Goal: Communication & Community: Answer question/provide support

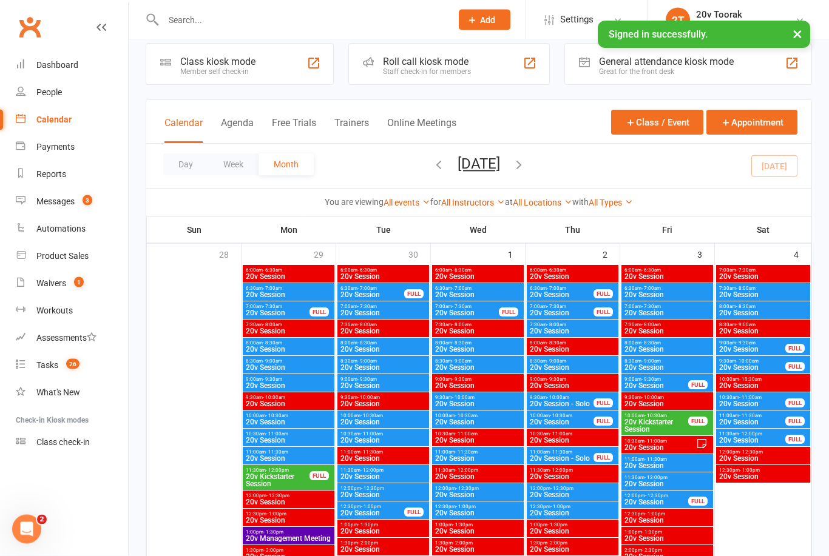
scroll to position [14, 0]
click at [291, 283] on div "6:30am - 7:00am 20v Session" at bounding box center [289, 292] width 92 height 18
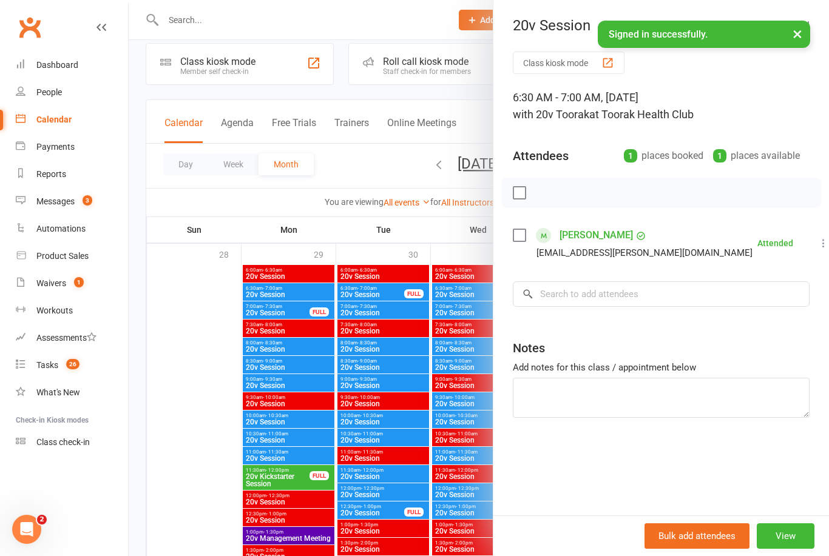
click at [198, 451] on div at bounding box center [479, 278] width 700 height 556
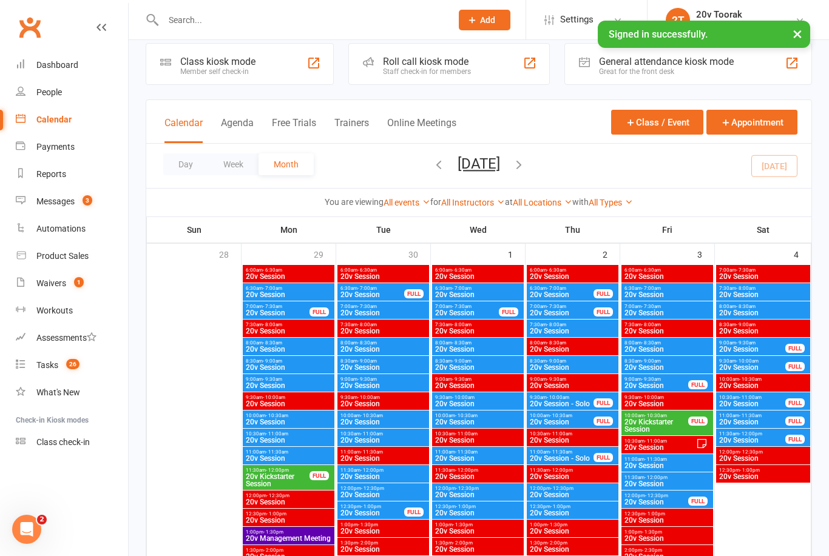
click at [309, 294] on span "20v Session" at bounding box center [288, 294] width 87 height 7
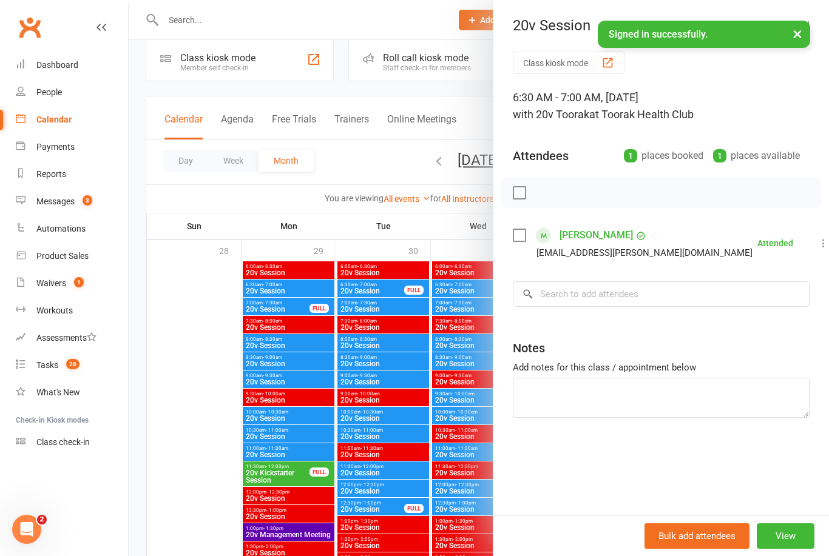
scroll to position [0, 0]
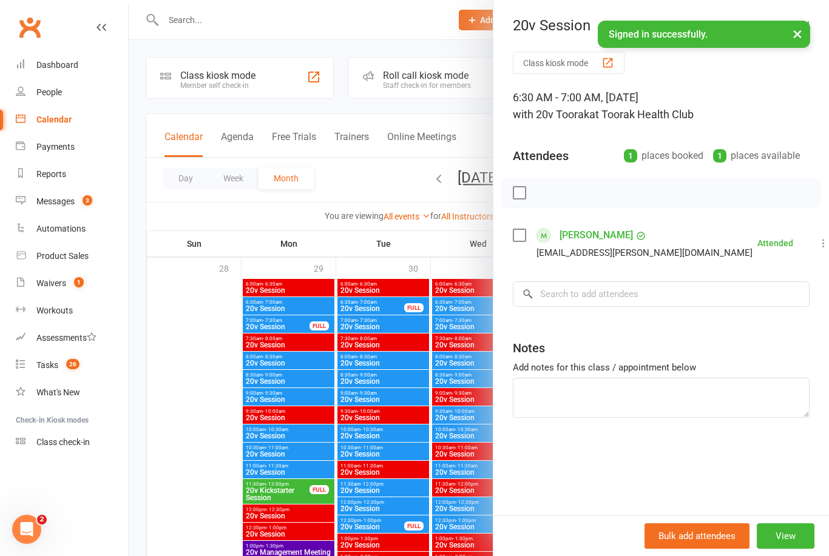
click at [285, 324] on div at bounding box center [479, 278] width 700 height 556
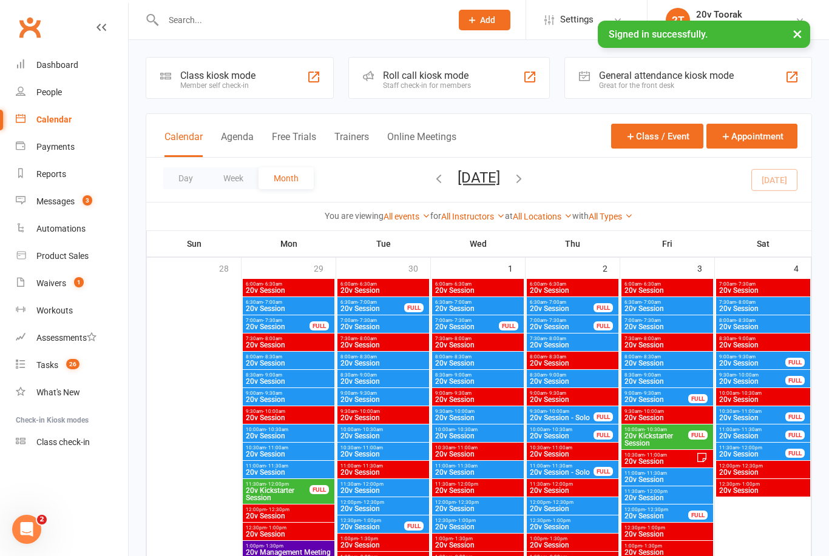
click at [292, 324] on span "20v Session" at bounding box center [277, 326] width 65 height 7
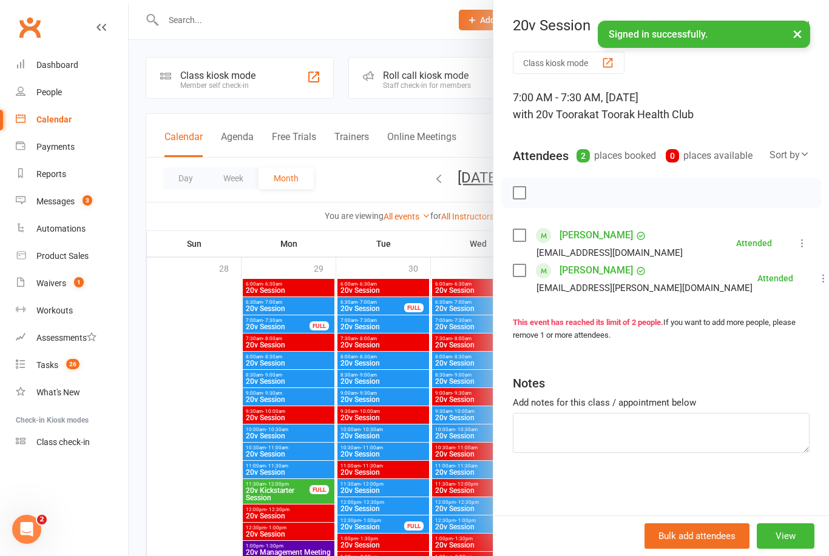
click at [144, 428] on div at bounding box center [479, 278] width 700 height 556
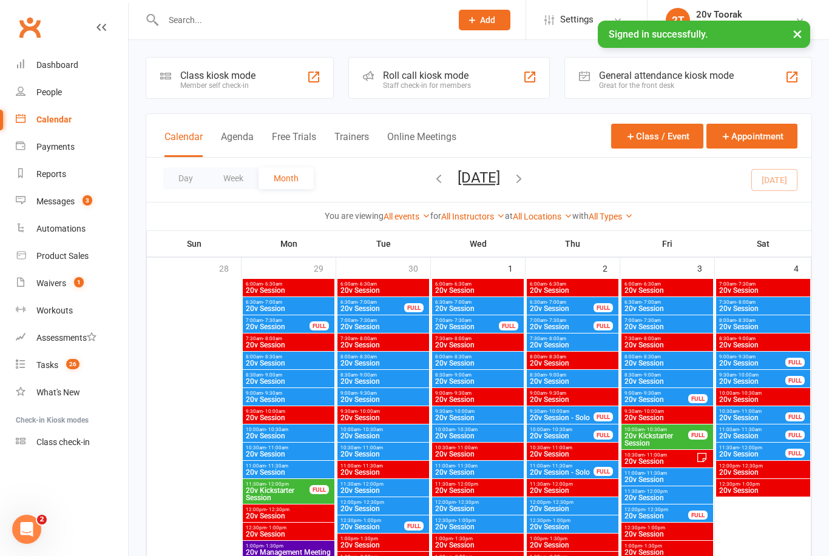
click at [306, 359] on span "8:00am - 8:30am" at bounding box center [288, 356] width 87 height 5
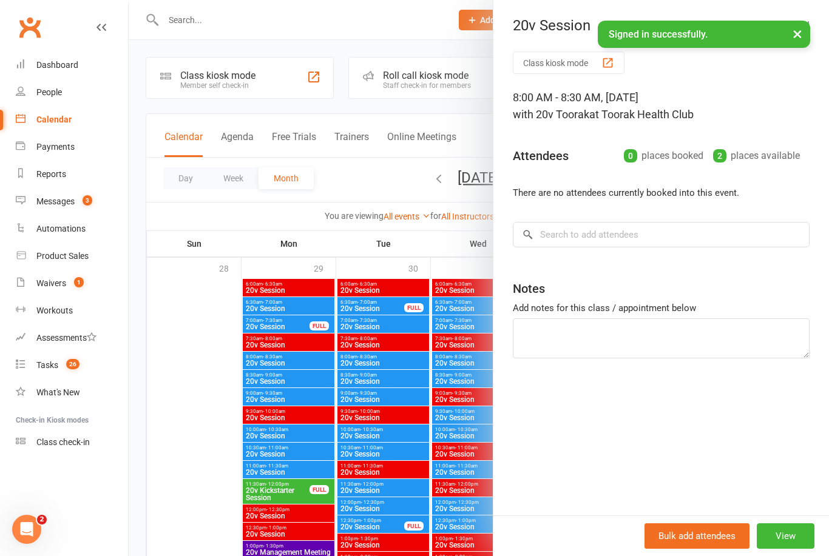
click at [202, 430] on div at bounding box center [479, 278] width 700 height 556
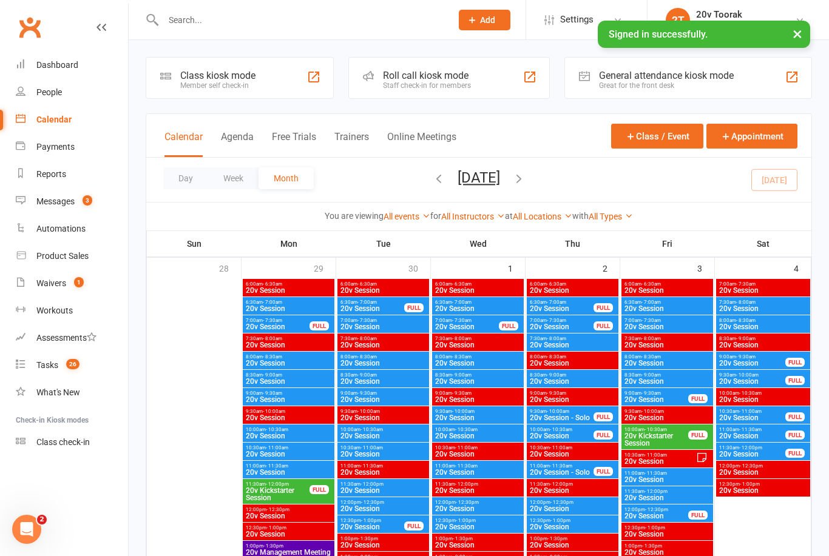
click at [374, 308] on span "20v Session" at bounding box center [372, 308] width 65 height 7
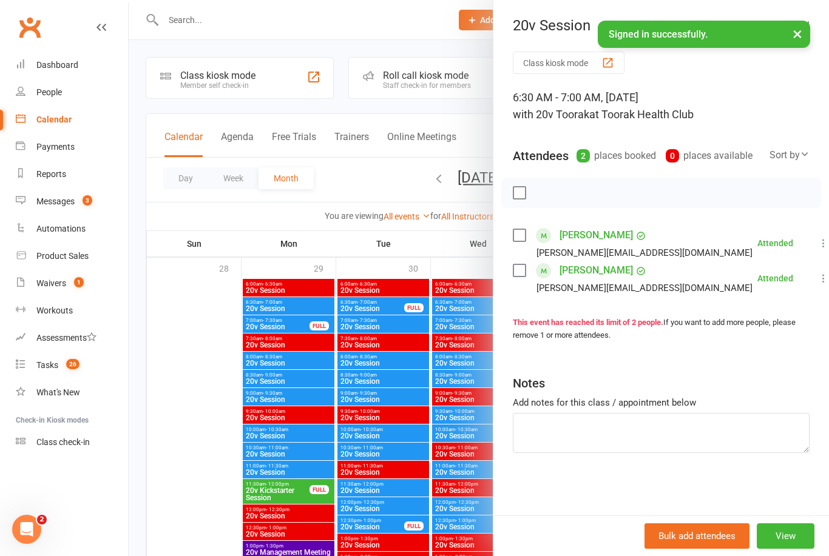
click at [180, 460] on div at bounding box center [479, 278] width 700 height 556
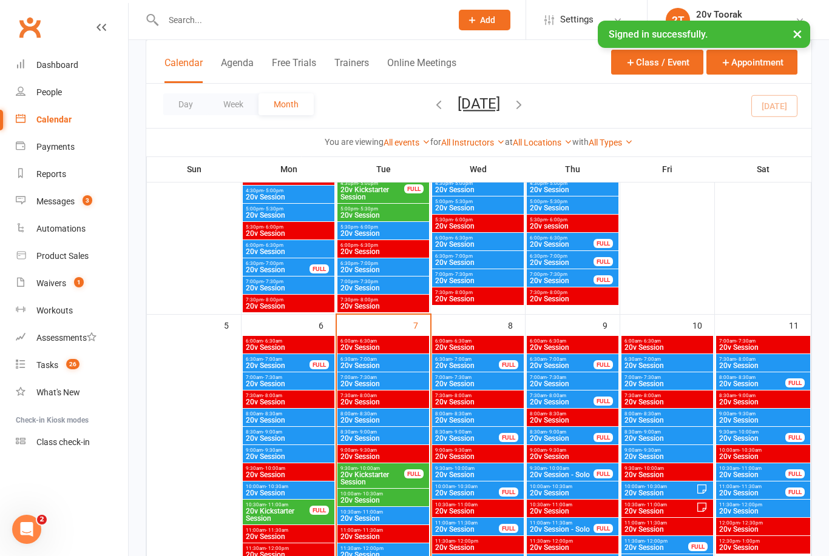
scroll to position [490, 0]
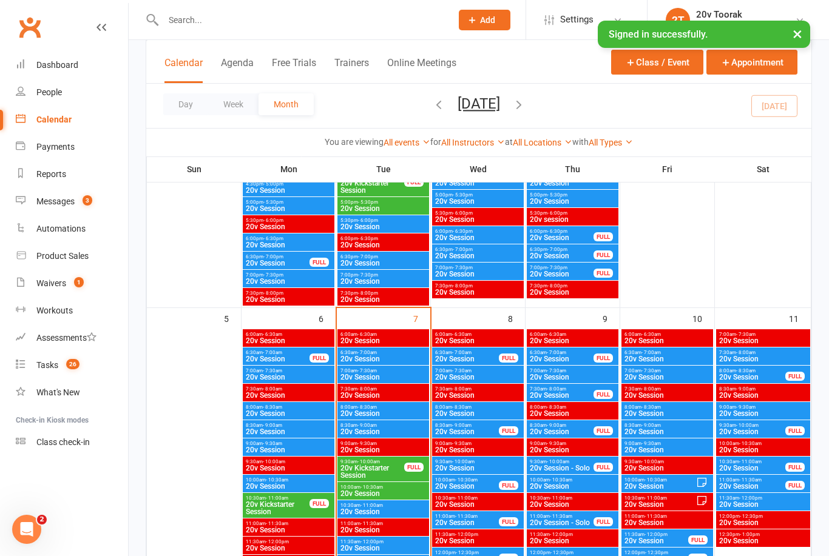
click at [385, 359] on span "20v Session" at bounding box center [383, 359] width 87 height 7
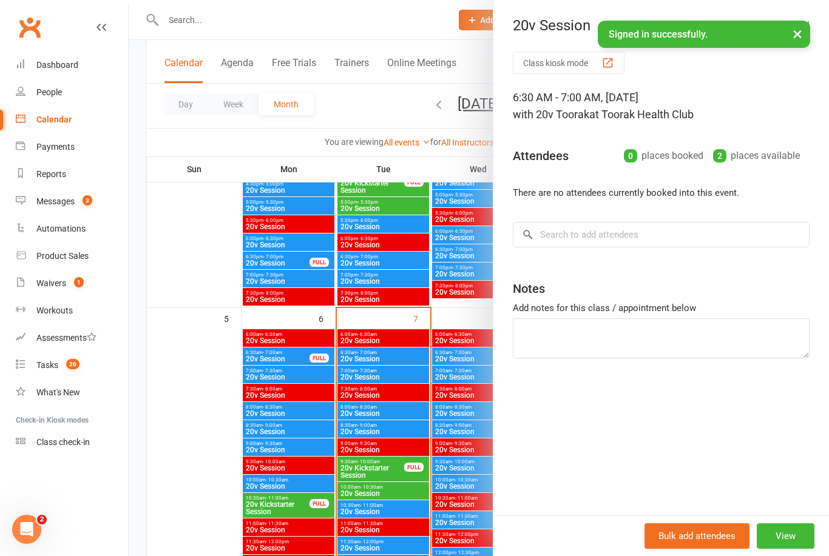
click at [404, 376] on div at bounding box center [479, 278] width 700 height 556
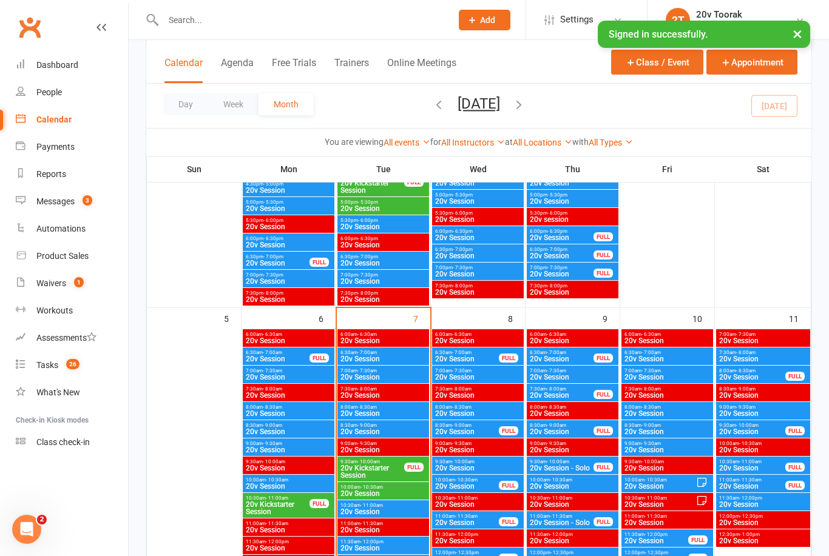
click at [410, 359] on span "20v Session" at bounding box center [383, 359] width 87 height 7
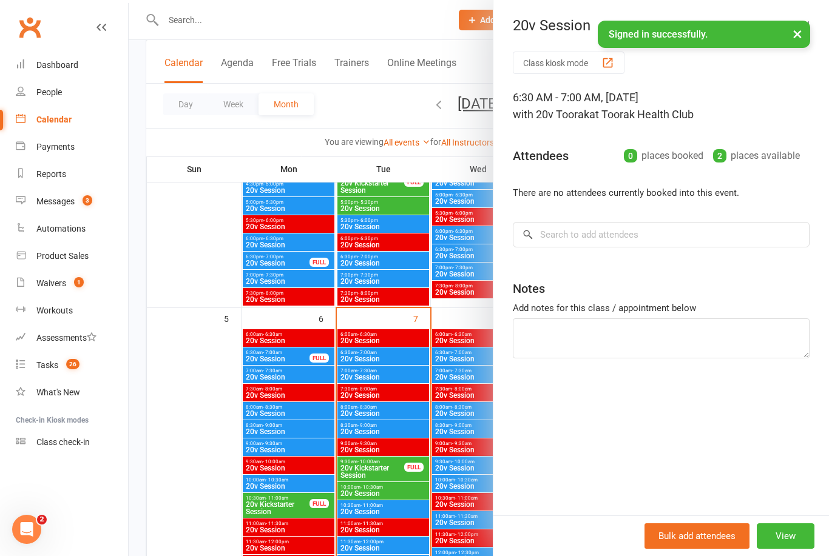
click at [402, 357] on div at bounding box center [479, 278] width 700 height 556
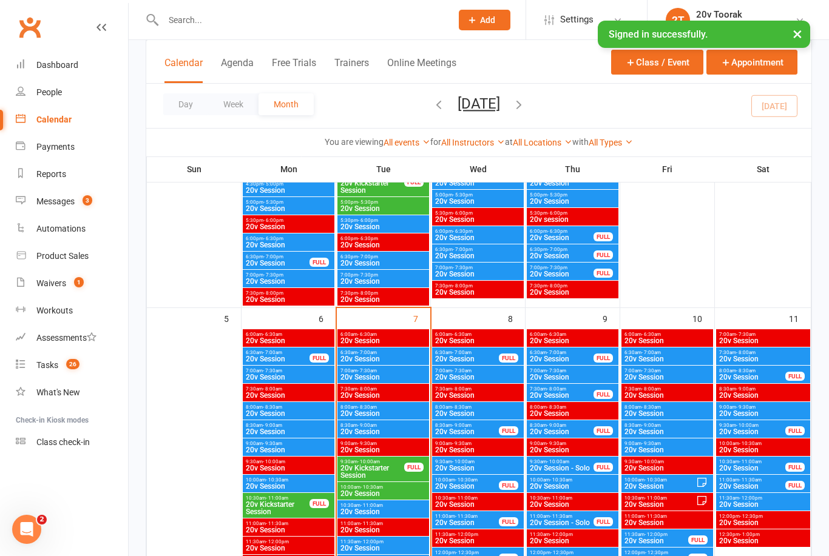
click at [405, 359] on span "20v Session" at bounding box center [383, 359] width 87 height 7
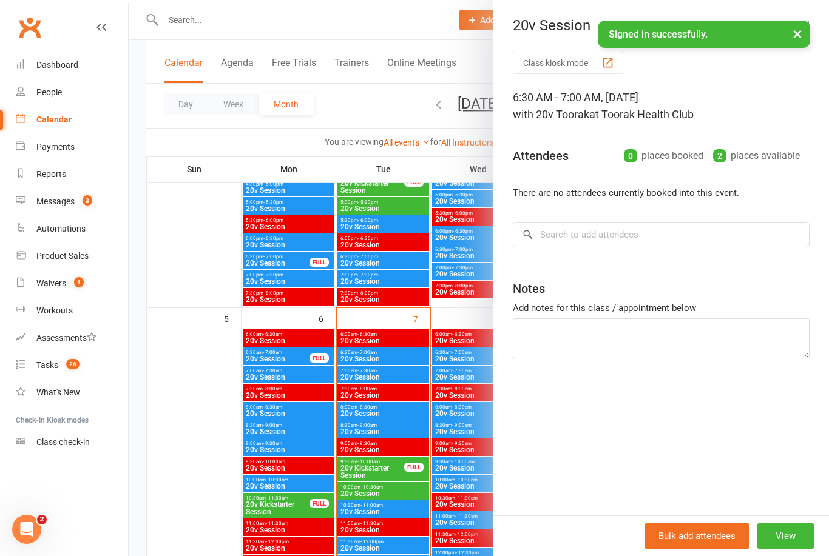
click at [228, 449] on div at bounding box center [479, 278] width 700 height 556
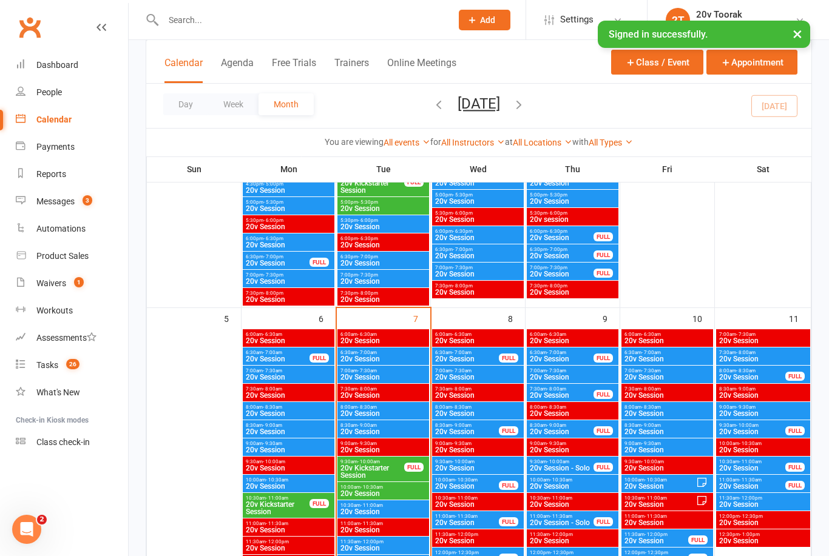
click at [388, 374] on span "20v Session" at bounding box center [383, 377] width 87 height 7
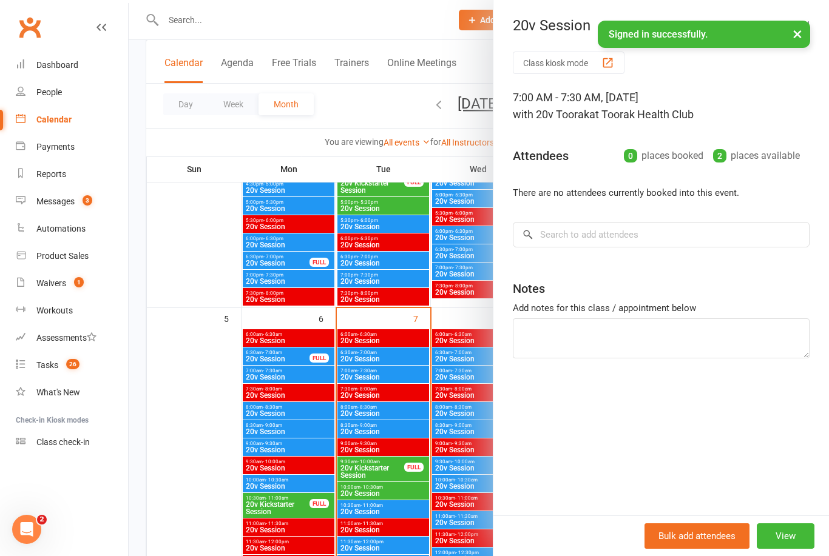
click at [391, 376] on div at bounding box center [479, 278] width 700 height 556
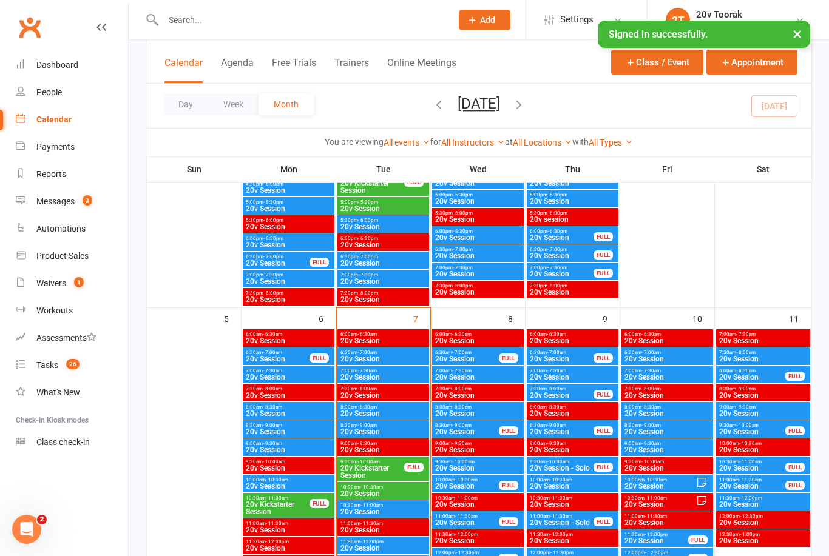
click at [394, 379] on span "20v Session" at bounding box center [383, 377] width 87 height 7
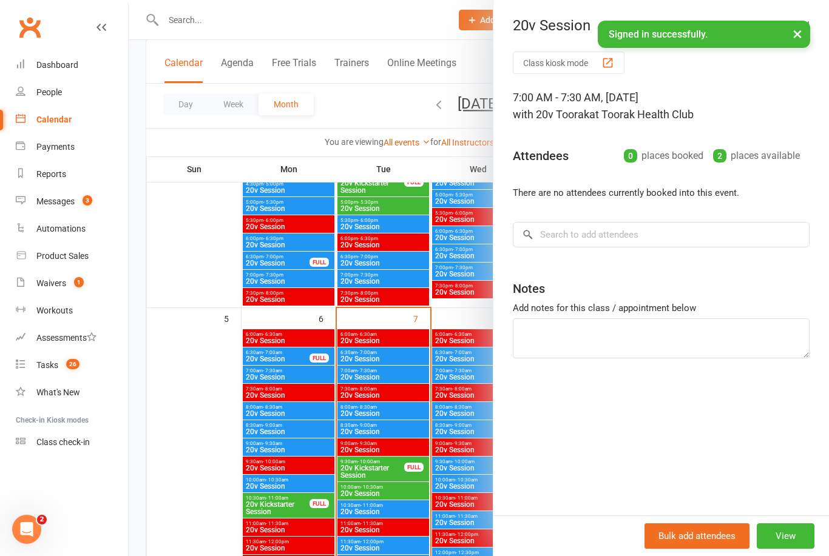
click at [412, 356] on div at bounding box center [479, 278] width 700 height 556
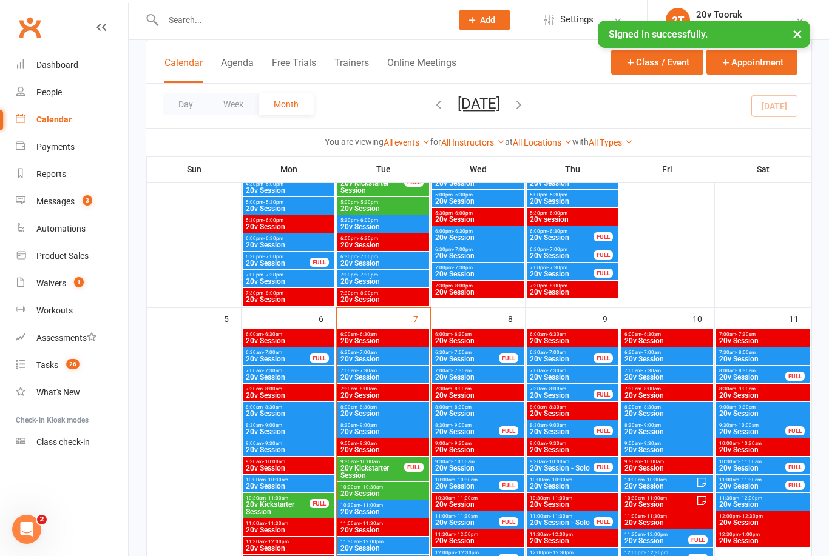
click at [410, 361] on span "20v Session" at bounding box center [383, 359] width 87 height 7
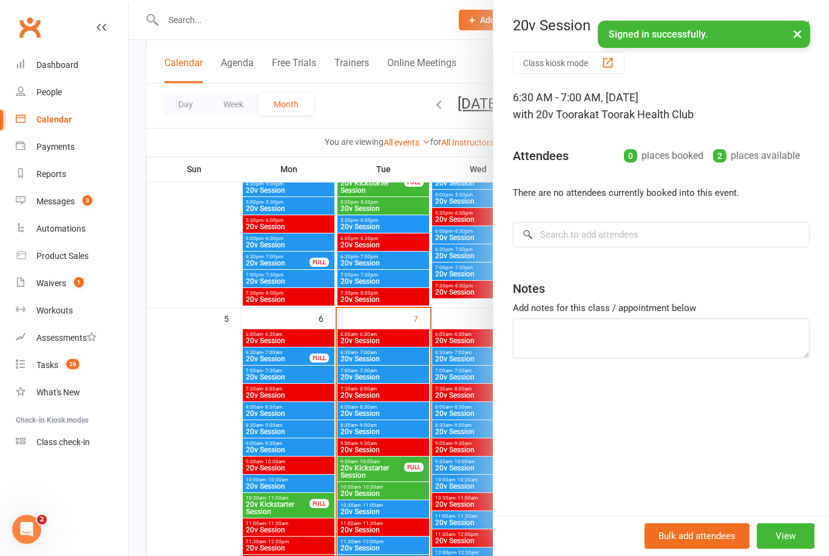
click at [208, 471] on div at bounding box center [479, 278] width 700 height 556
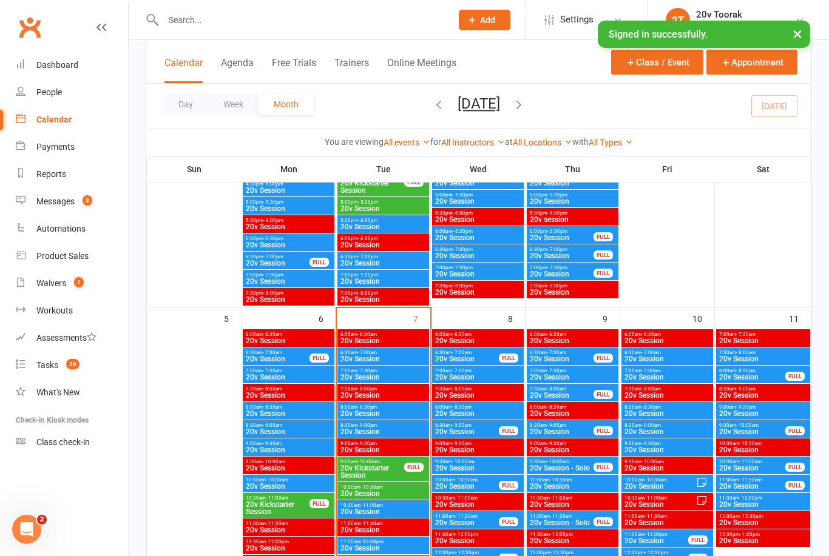
click at [386, 377] on span "20v Session" at bounding box center [383, 377] width 87 height 7
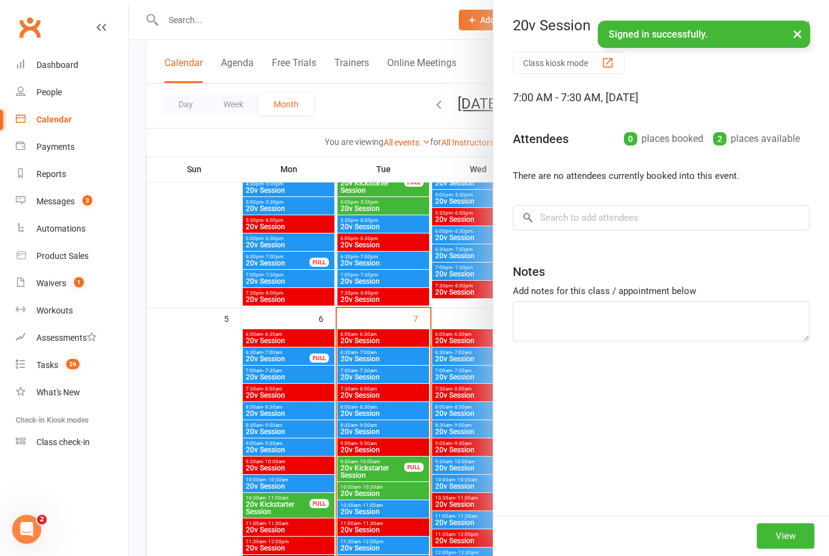
click at [212, 511] on div at bounding box center [479, 278] width 700 height 556
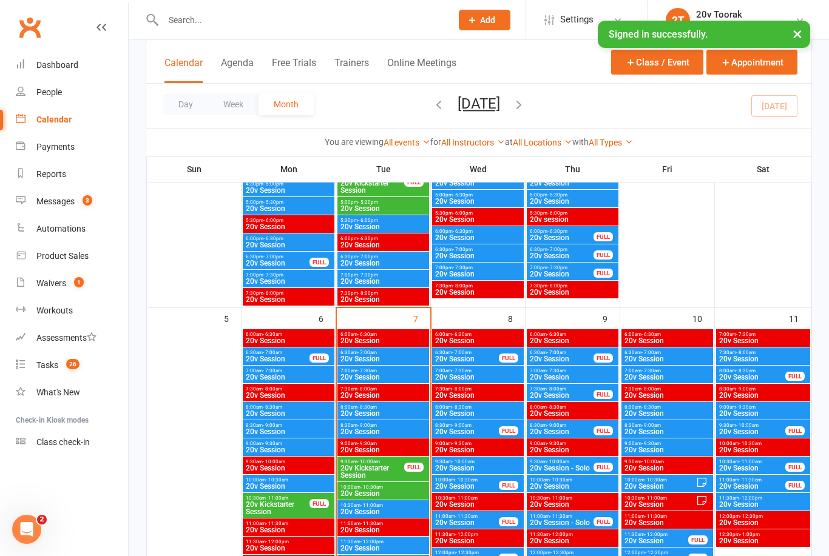
click at [383, 412] on span "20v Session" at bounding box center [383, 413] width 87 height 7
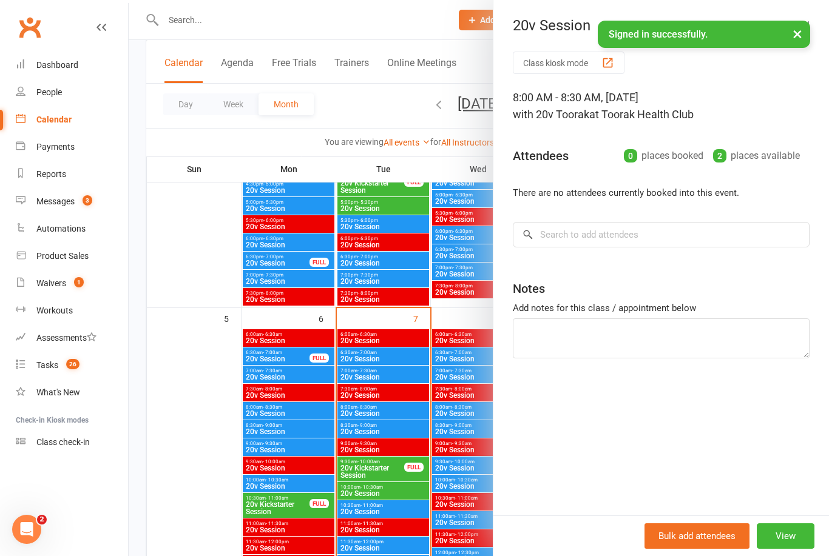
click at [222, 494] on div at bounding box center [479, 278] width 700 height 556
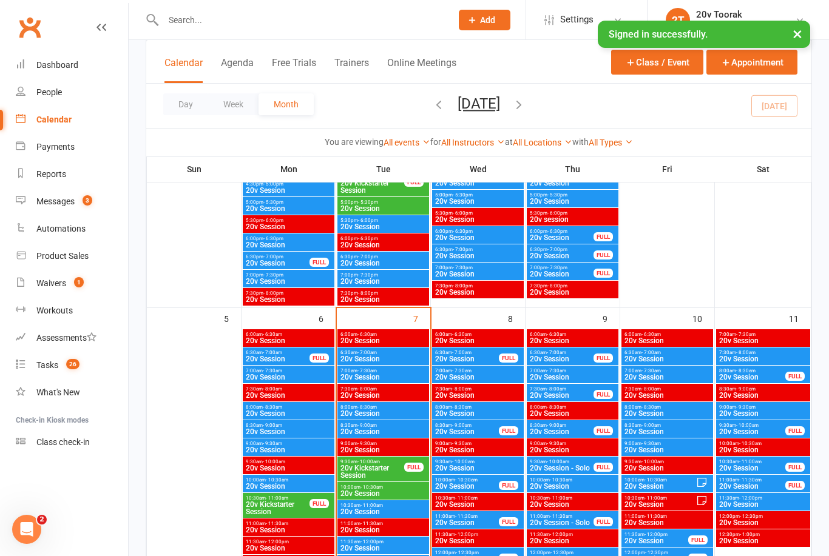
click at [387, 412] on span "20v Session" at bounding box center [383, 413] width 87 height 7
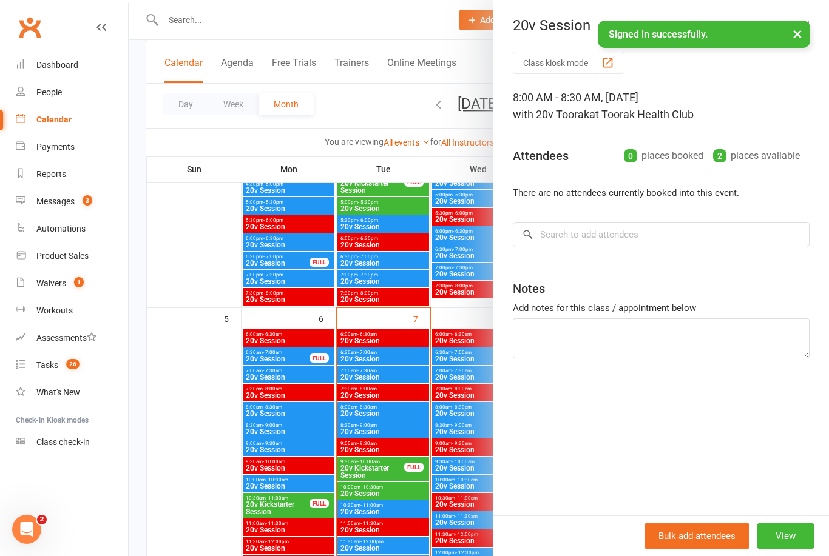
click at [205, 530] on div at bounding box center [479, 278] width 700 height 556
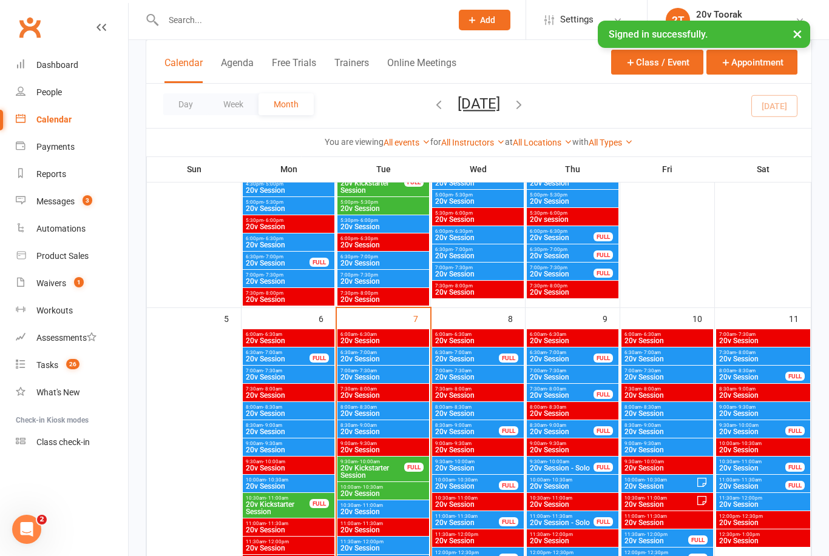
click at [388, 412] on span "20v Session" at bounding box center [383, 413] width 87 height 7
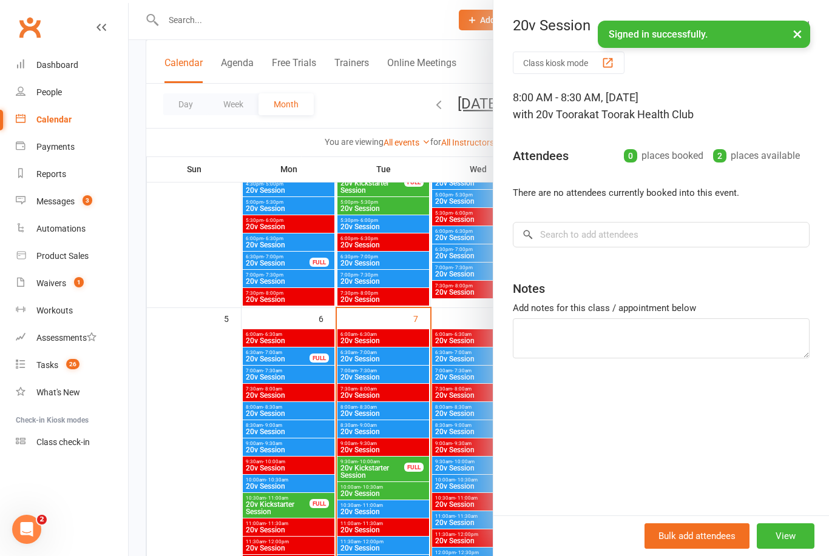
click at [217, 526] on div at bounding box center [479, 278] width 700 height 556
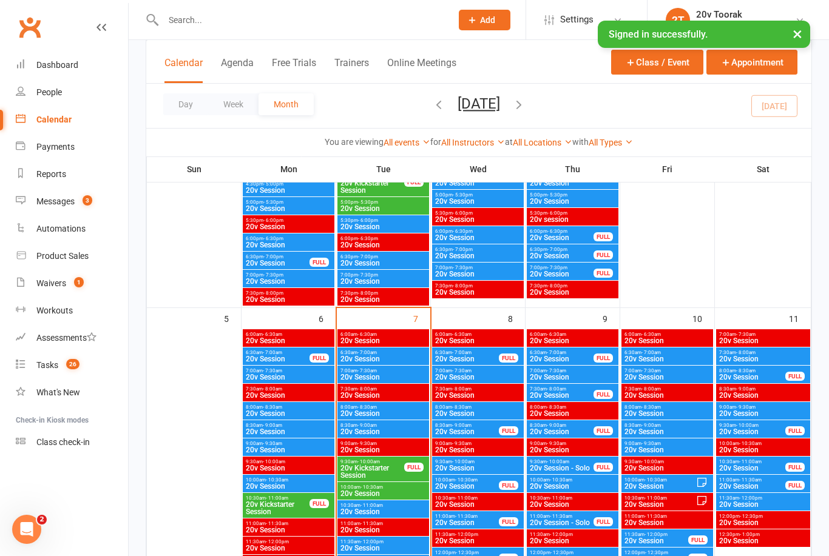
click at [388, 428] on span "20v Session" at bounding box center [383, 431] width 87 height 7
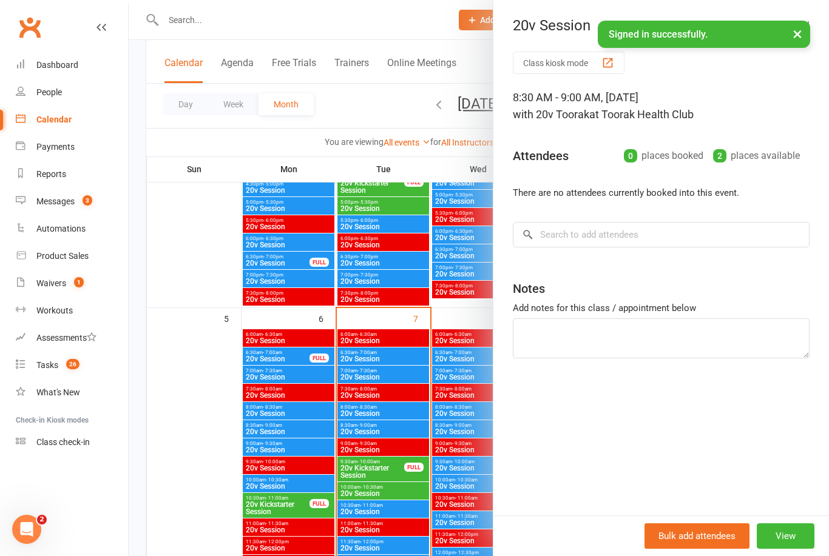
click at [209, 546] on div at bounding box center [479, 278] width 700 height 556
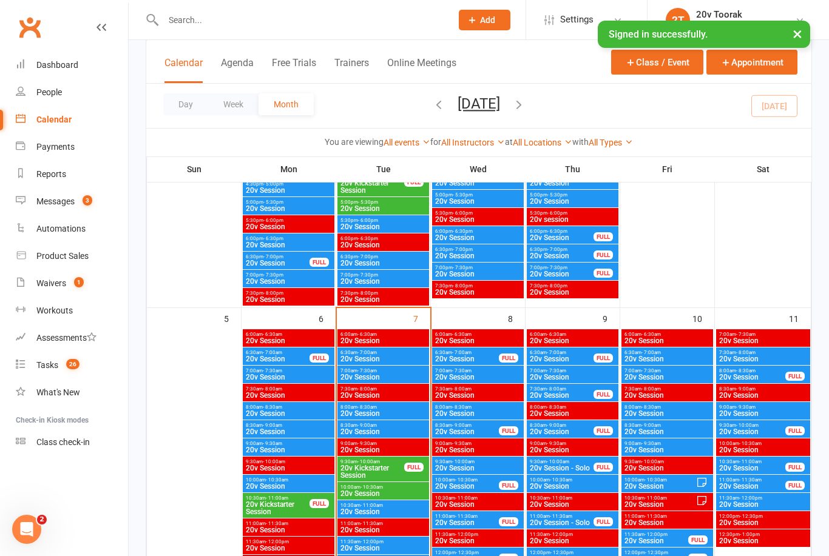
click at [376, 436] on div "8:30am - 9:00am 20v Session" at bounding box center [383, 429] width 92 height 18
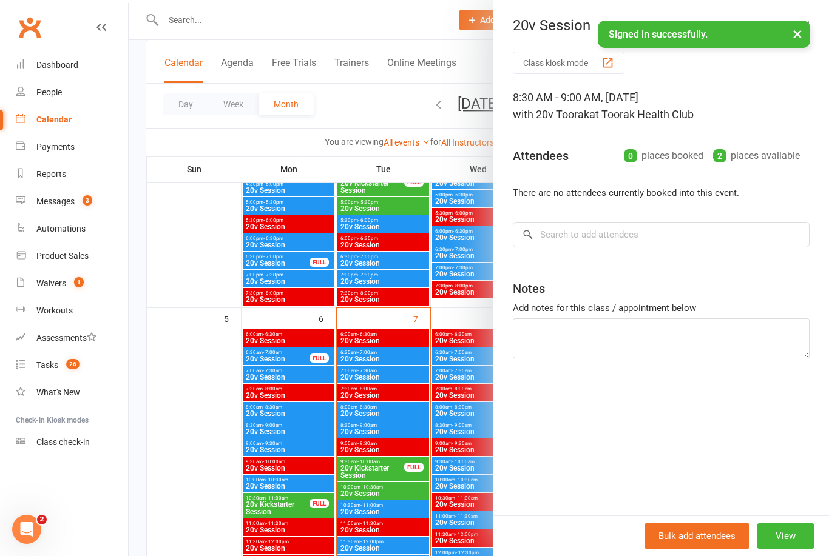
click at [209, 501] on div at bounding box center [479, 278] width 700 height 556
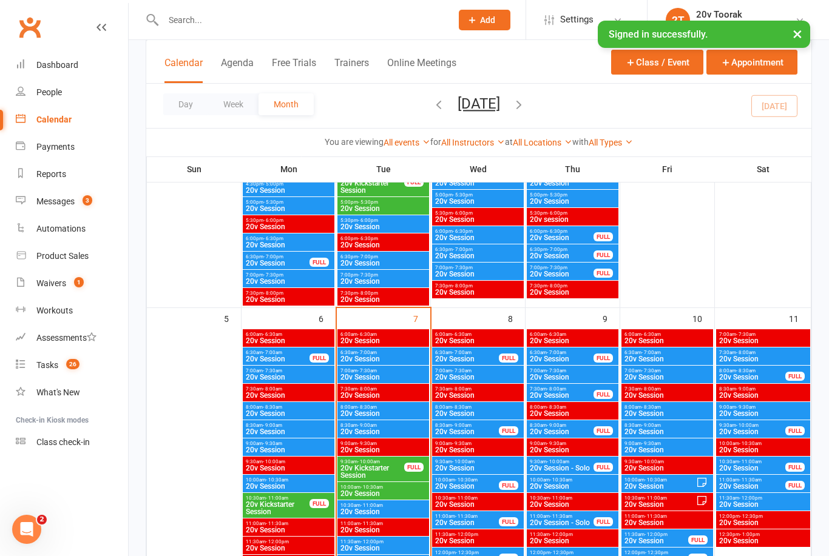
click at [376, 475] on span "20v Kickstarter Session" at bounding box center [372, 472] width 65 height 15
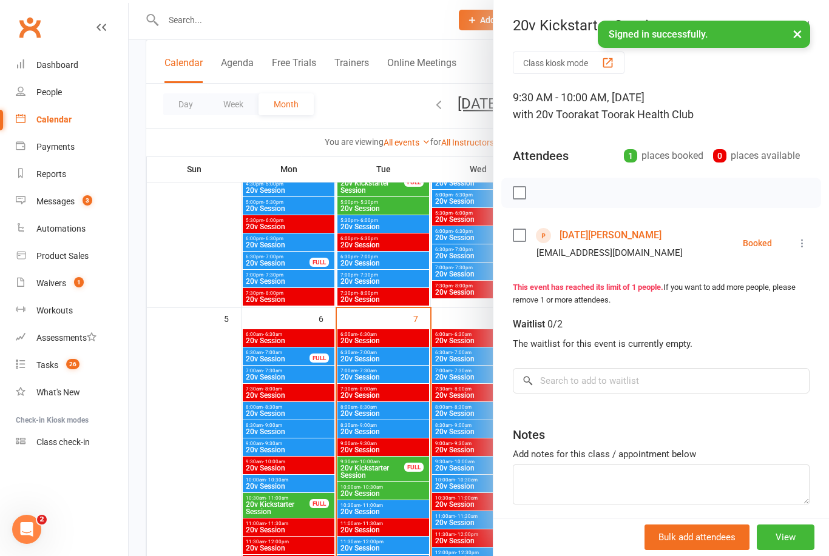
click at [394, 496] on div at bounding box center [479, 278] width 700 height 556
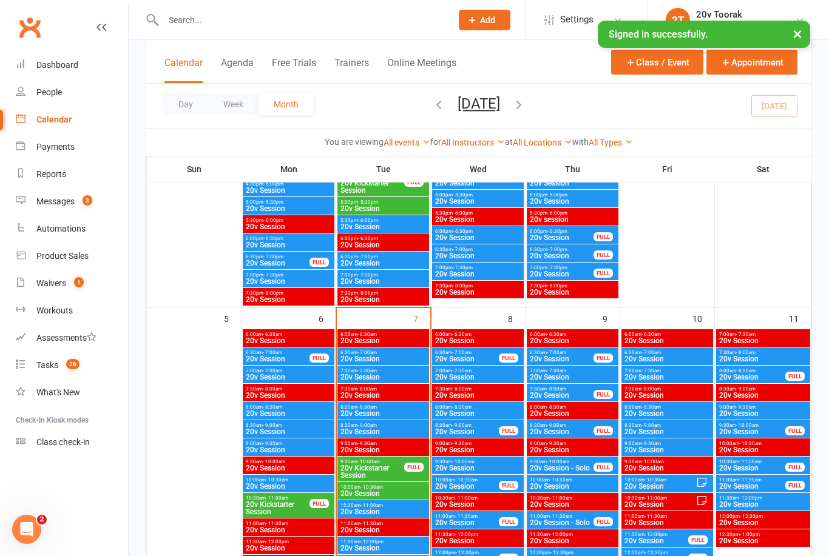
click at [390, 496] on span "20v Session" at bounding box center [383, 493] width 87 height 7
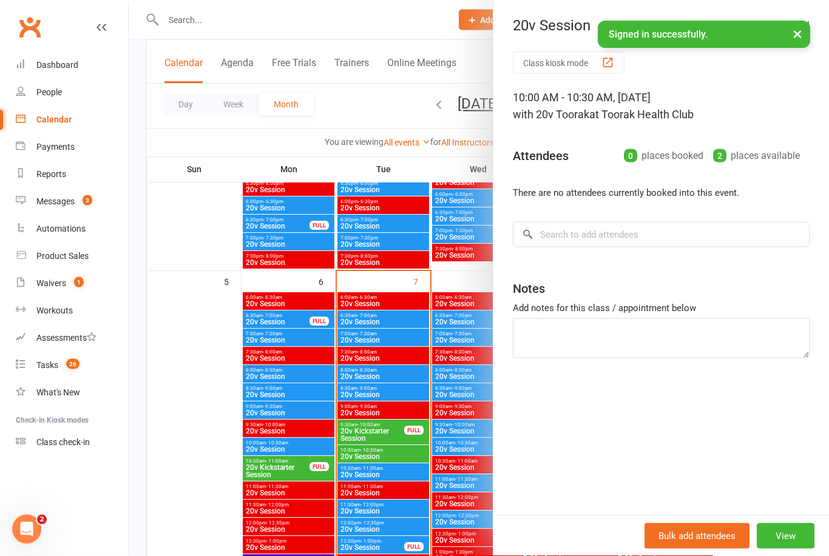
scroll to position [530, 0]
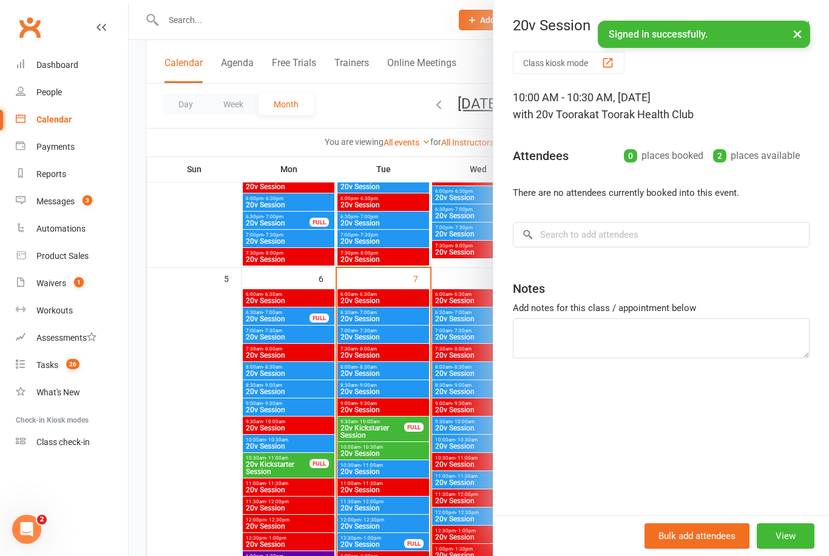
click at [391, 474] on div at bounding box center [479, 278] width 700 height 556
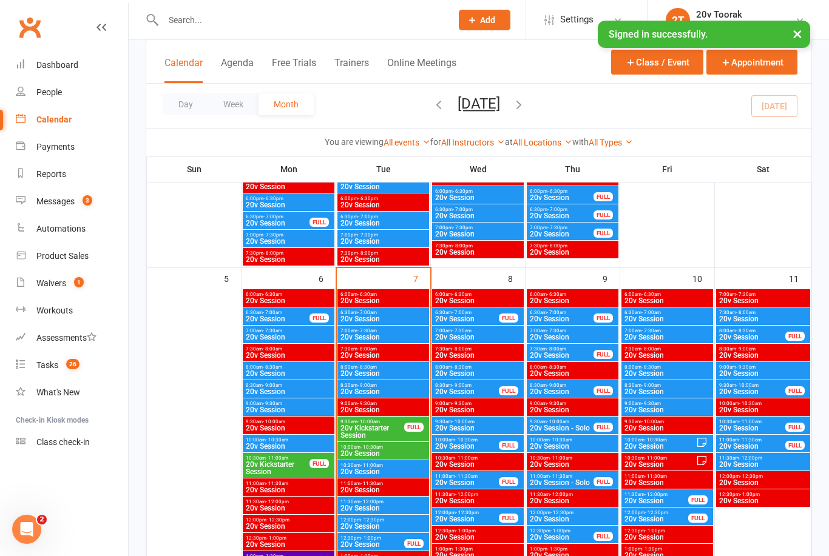
click at [397, 471] on span "20v Session" at bounding box center [383, 471] width 87 height 7
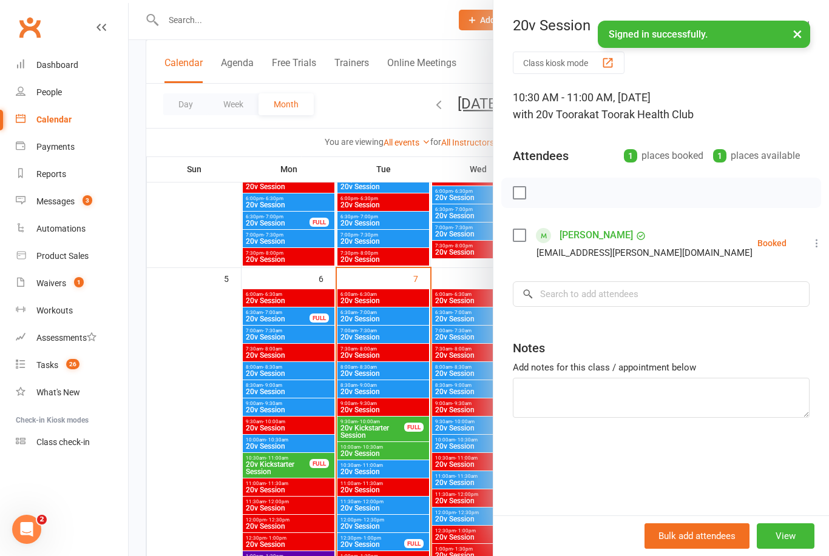
click at [400, 471] on div at bounding box center [479, 278] width 700 height 556
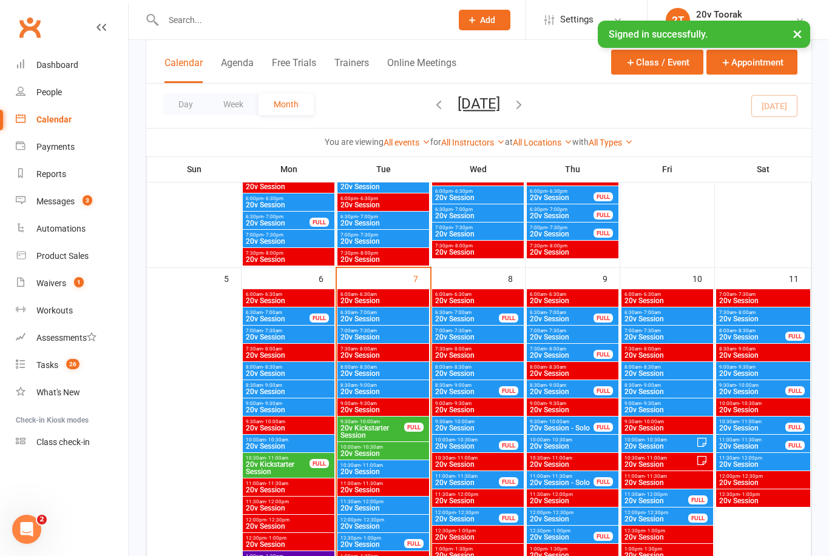
click at [397, 472] on span "20v Session" at bounding box center [383, 471] width 87 height 7
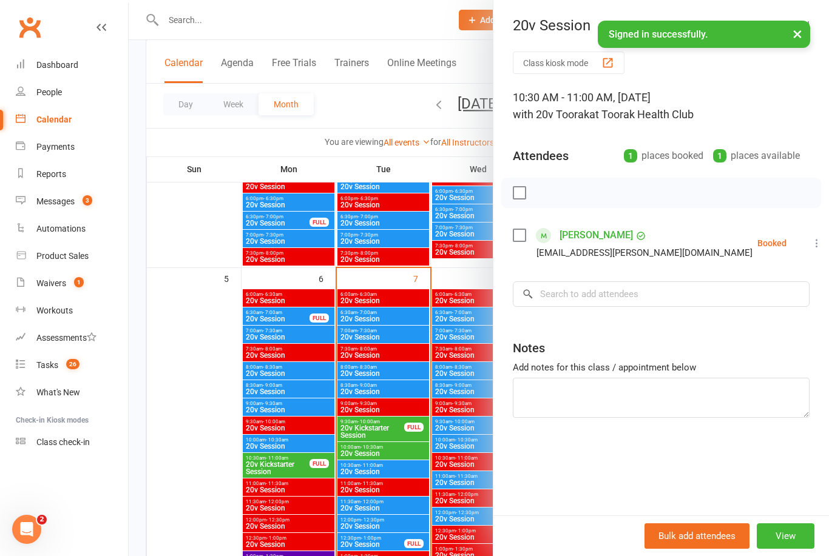
click at [223, 516] on div at bounding box center [479, 278] width 700 height 556
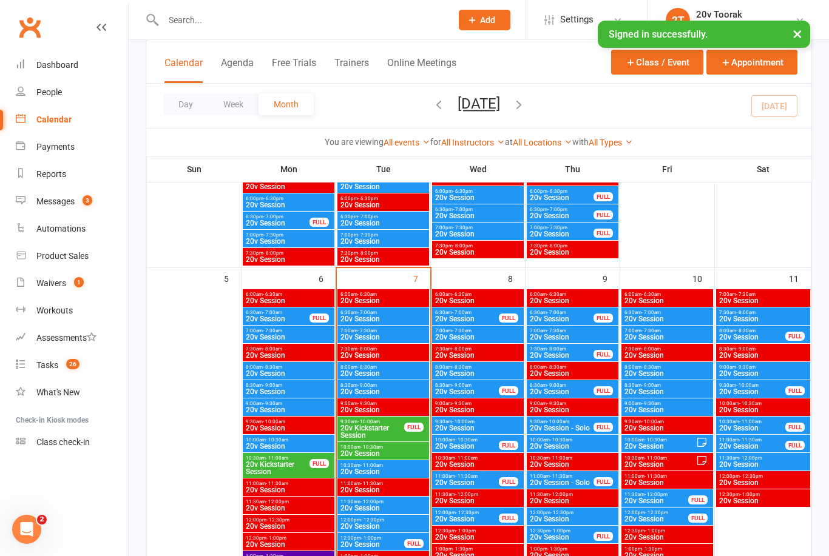
click at [390, 511] on span "20v Session" at bounding box center [383, 508] width 87 height 7
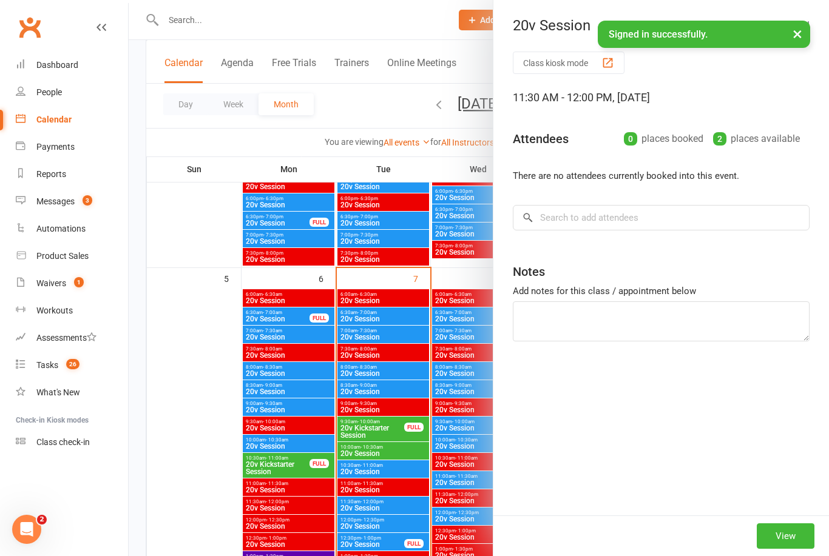
click at [386, 504] on div at bounding box center [479, 278] width 700 height 556
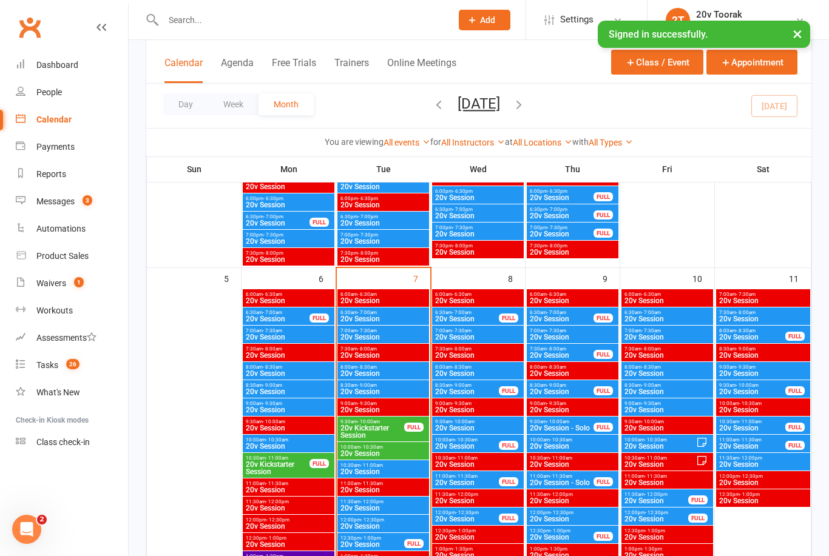
click at [381, 511] on span "20v Session" at bounding box center [383, 508] width 87 height 7
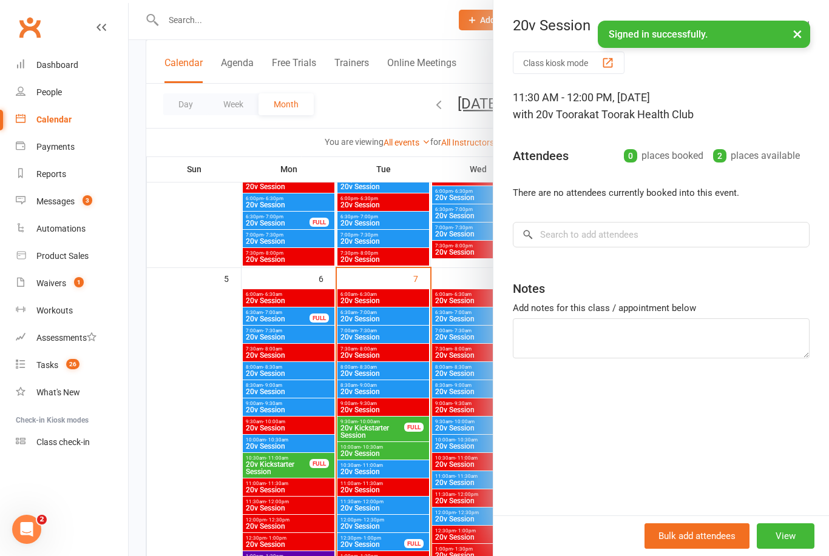
click at [378, 525] on div at bounding box center [479, 278] width 700 height 556
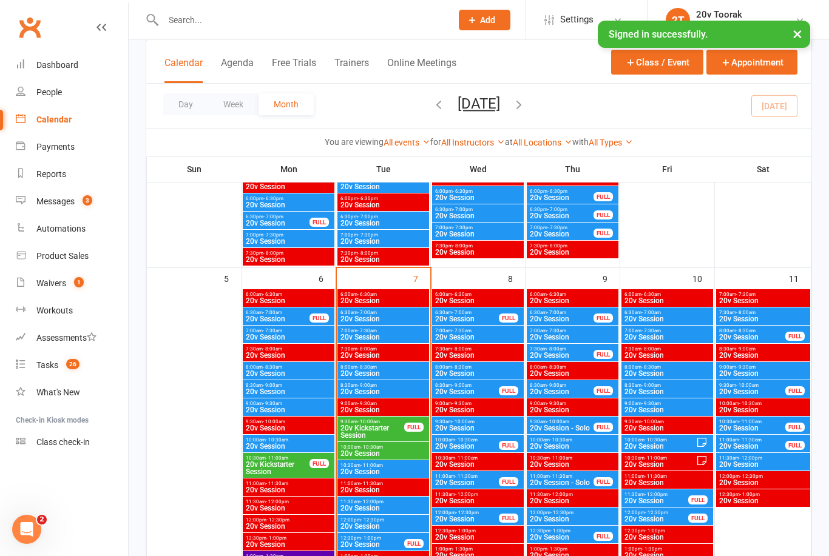
click at [382, 525] on span "20v Session" at bounding box center [383, 526] width 87 height 7
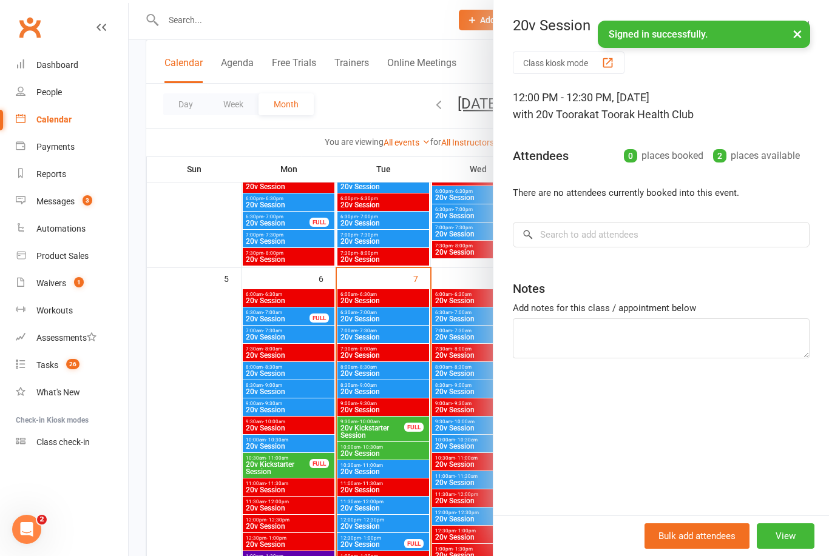
click at [370, 546] on div at bounding box center [479, 278] width 700 height 556
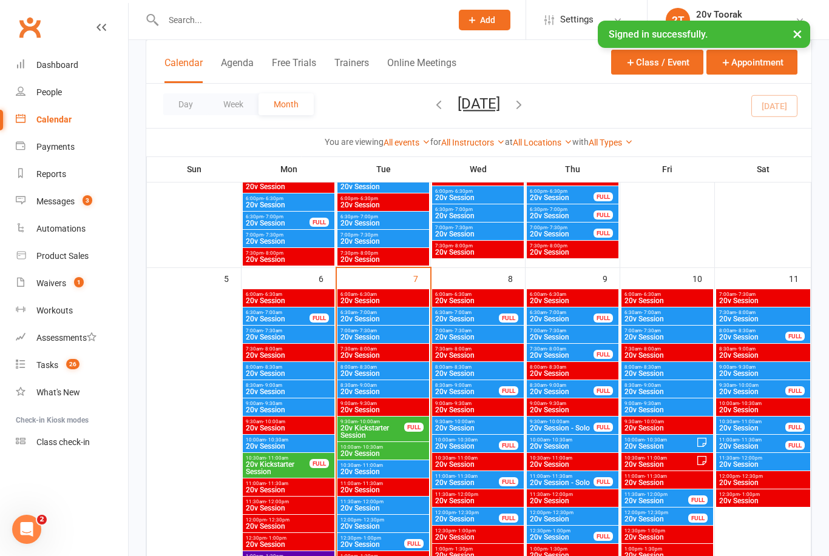
click at [374, 544] on span "20v Session" at bounding box center [372, 544] width 65 height 7
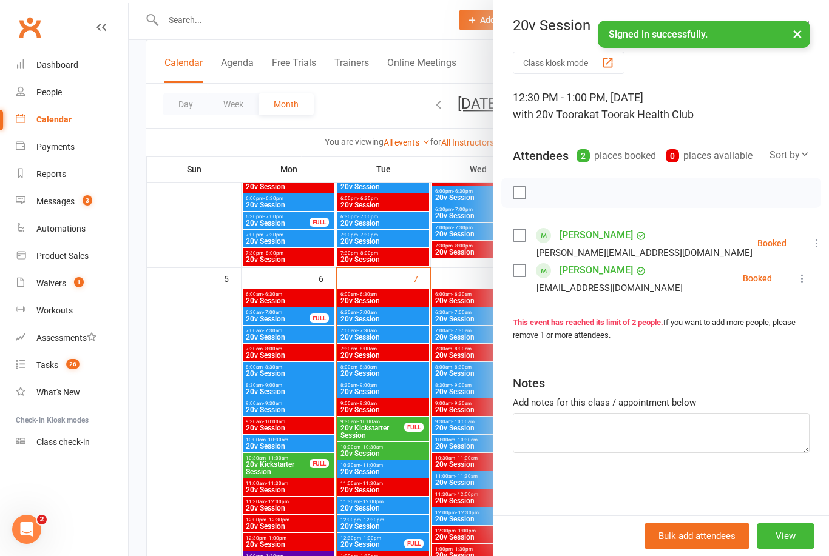
click at [209, 515] on div at bounding box center [479, 278] width 700 height 556
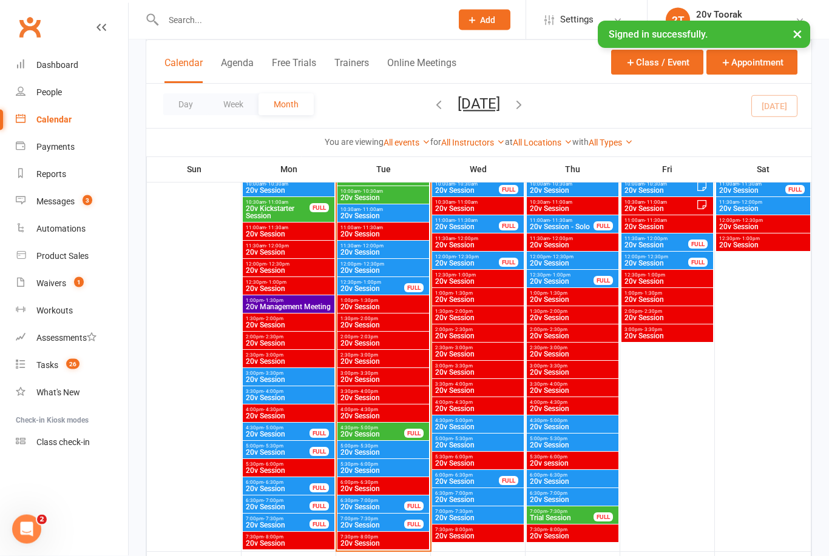
scroll to position [786, 0]
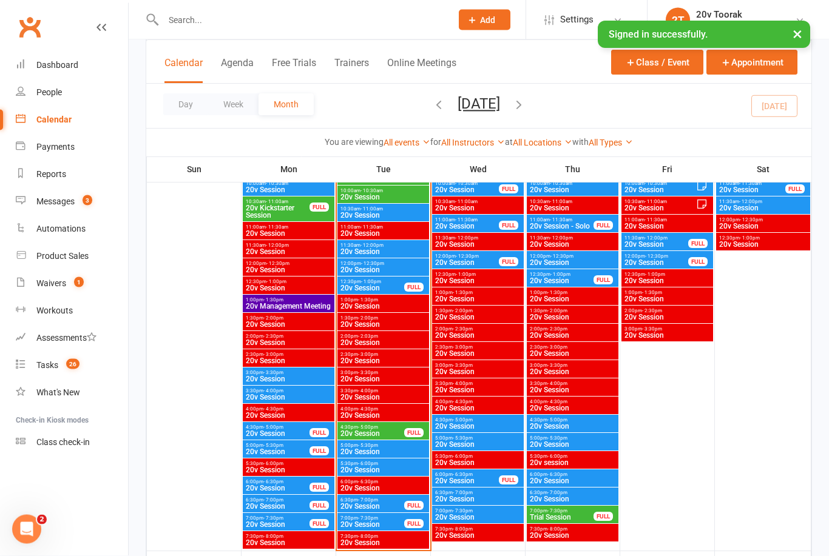
click at [373, 437] on span "20v Session" at bounding box center [372, 434] width 65 height 7
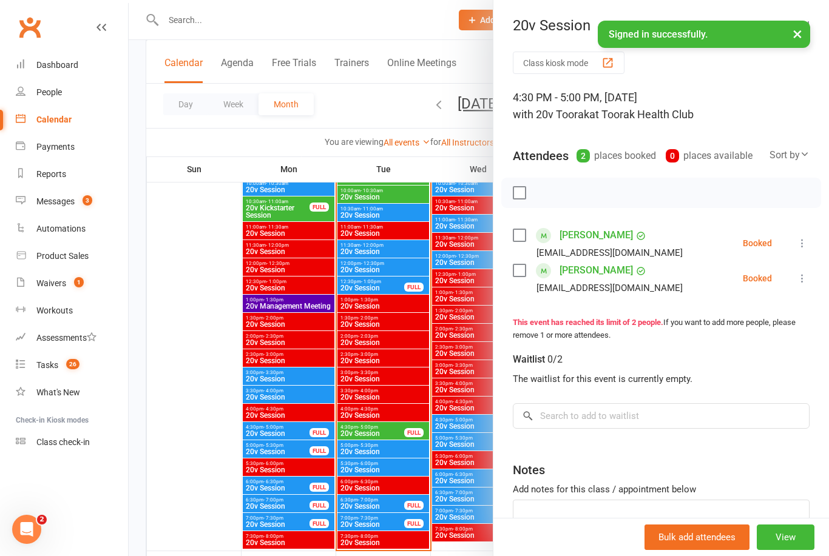
click at [391, 452] on div at bounding box center [479, 278] width 700 height 556
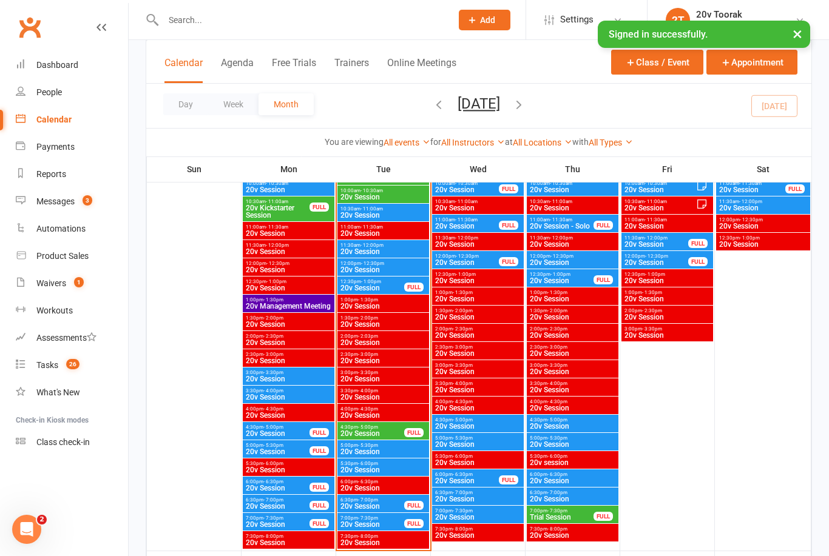
click at [389, 455] on span "20v Session" at bounding box center [383, 451] width 87 height 7
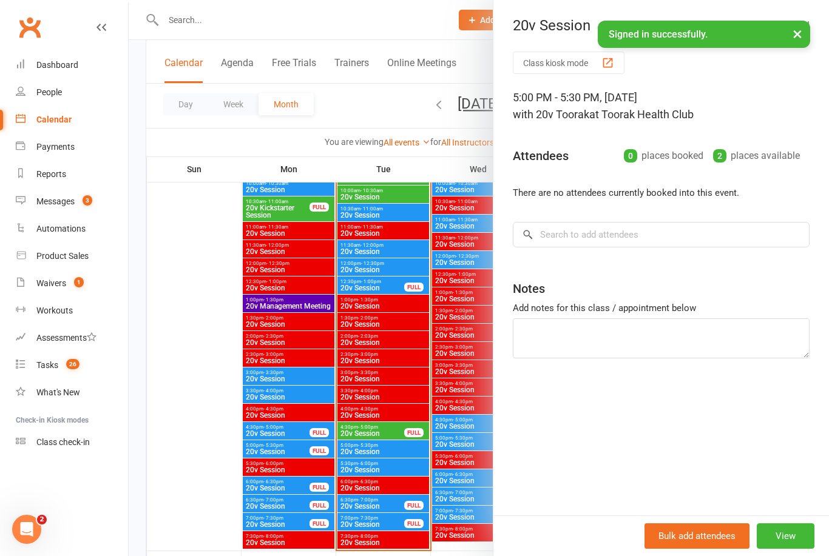
click at [377, 437] on div at bounding box center [479, 278] width 700 height 556
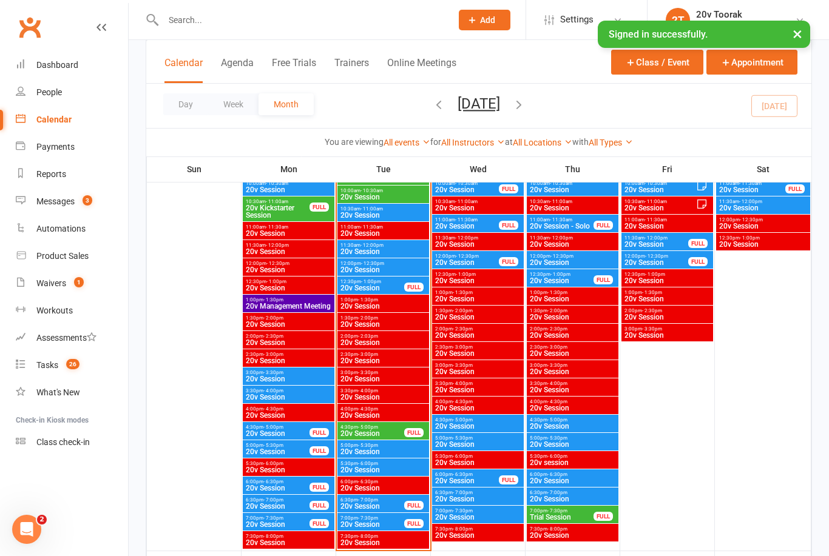
click at [382, 436] on span "20v Session" at bounding box center [372, 433] width 65 height 7
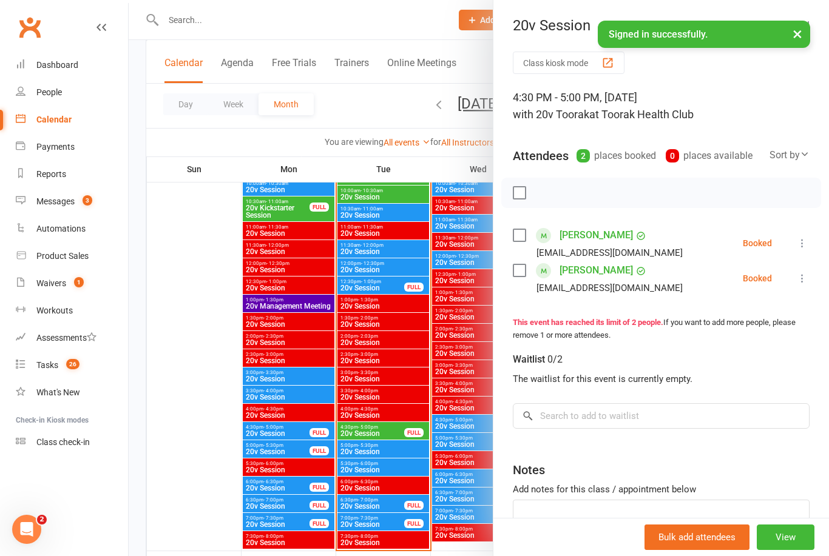
click at [381, 450] on div at bounding box center [479, 278] width 700 height 556
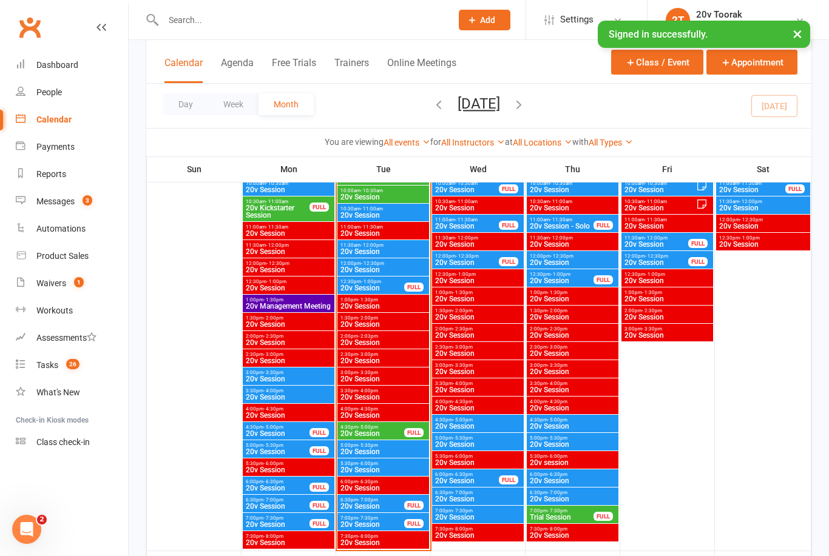
click at [391, 454] on span "20v Session" at bounding box center [383, 451] width 87 height 7
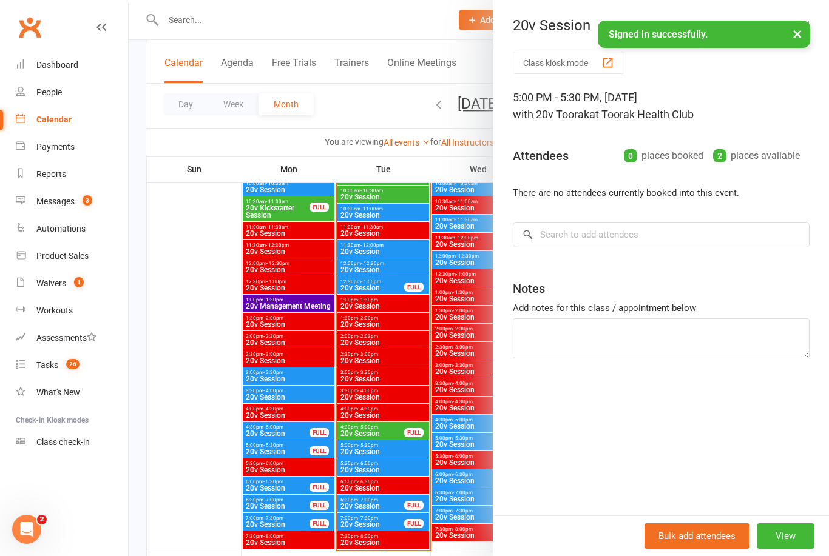
click at [381, 453] on div at bounding box center [479, 278] width 700 height 556
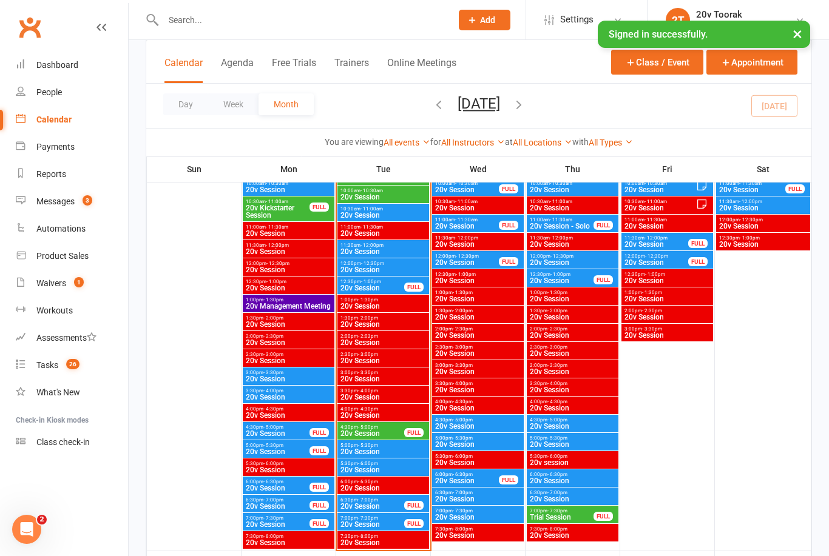
click at [388, 456] on div "5:00pm - 5:30pm 20v Session" at bounding box center [383, 449] width 92 height 18
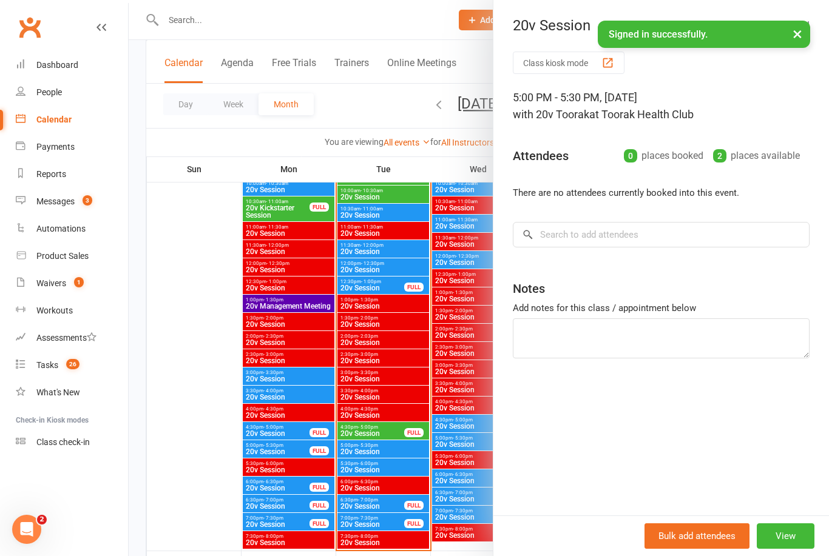
click at [376, 474] on div at bounding box center [479, 278] width 700 height 556
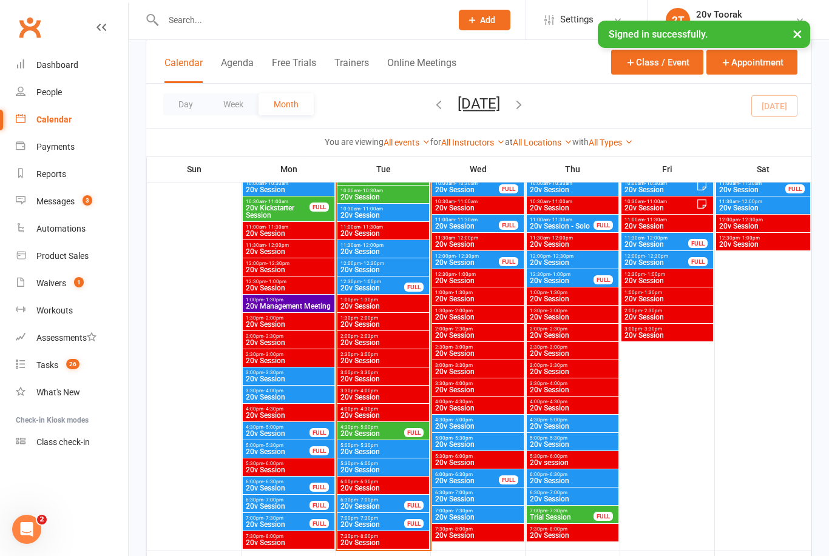
click at [388, 465] on span "5:30pm - 6:00pm" at bounding box center [383, 463] width 87 height 5
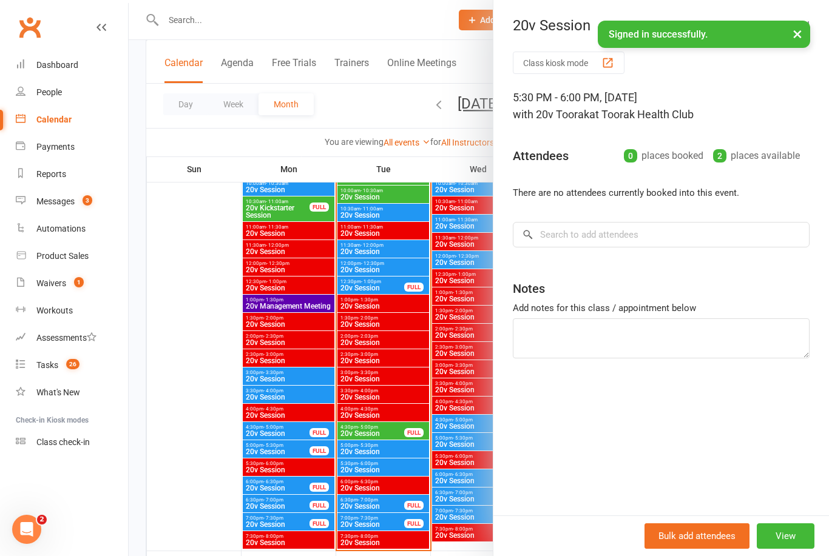
click at [375, 507] on div at bounding box center [479, 278] width 700 height 556
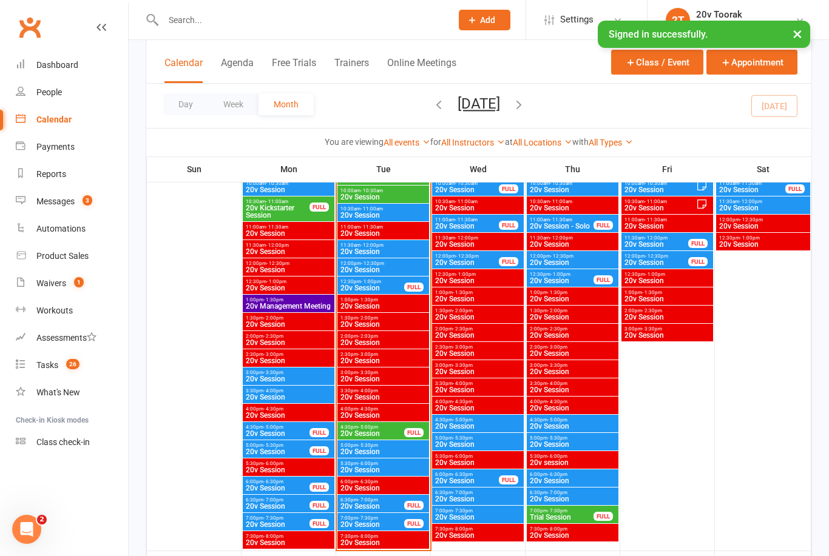
click at [376, 507] on span "20v Session" at bounding box center [372, 506] width 65 height 7
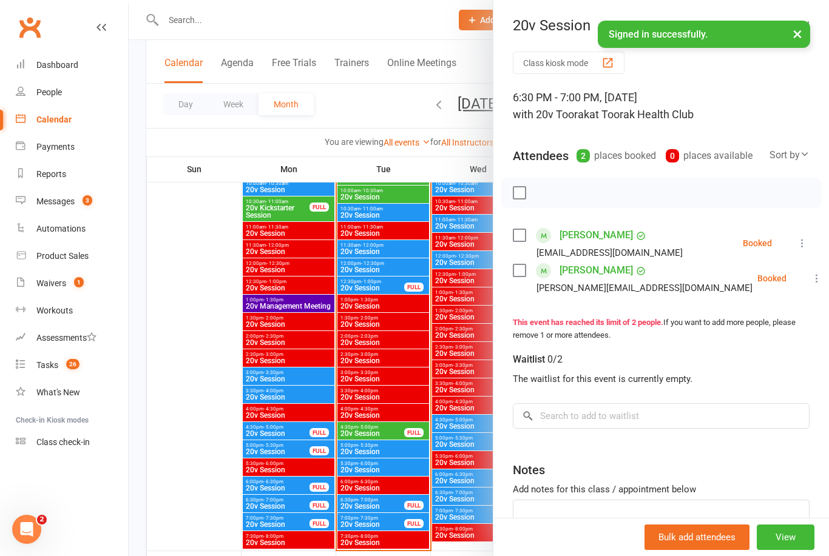
click at [382, 520] on div at bounding box center [479, 278] width 700 height 556
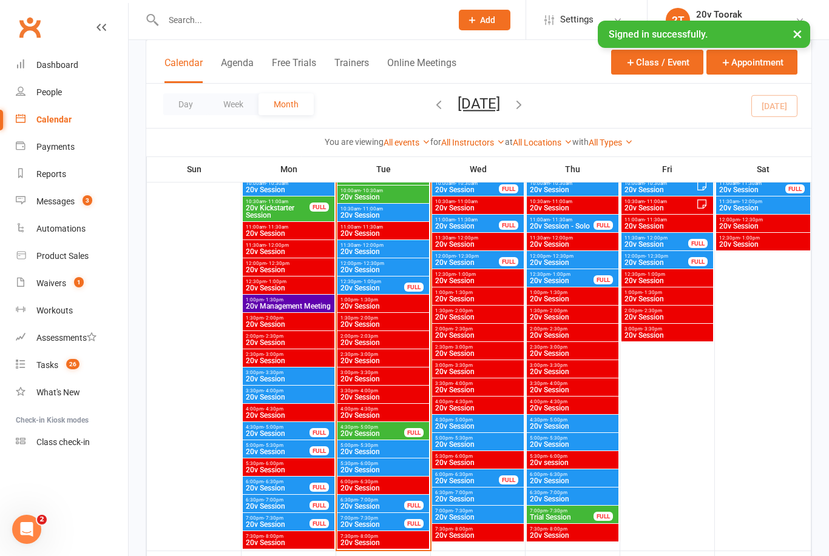
click at [383, 525] on span "20v Session" at bounding box center [372, 524] width 65 height 7
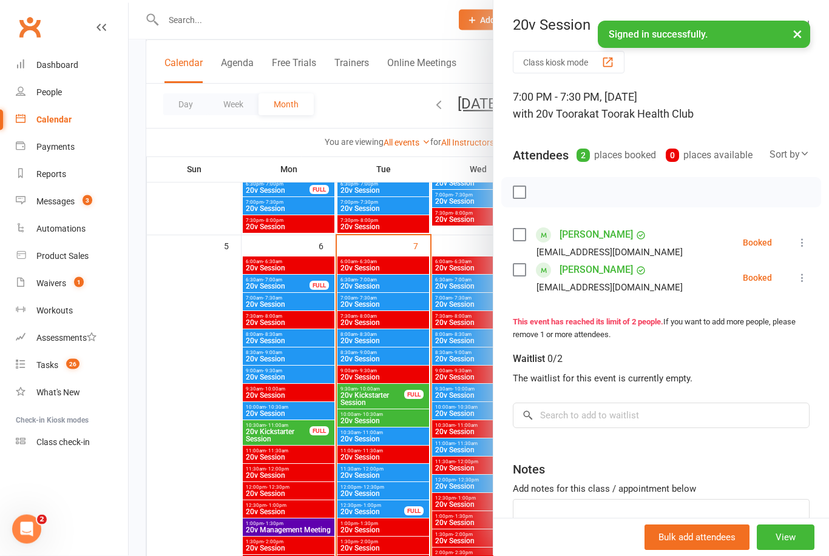
scroll to position [547, 0]
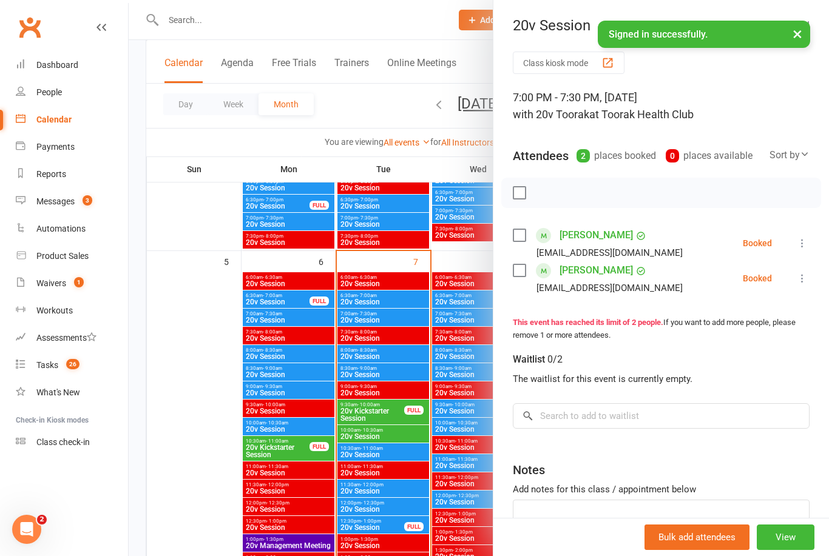
click at [369, 411] on div at bounding box center [479, 278] width 700 height 556
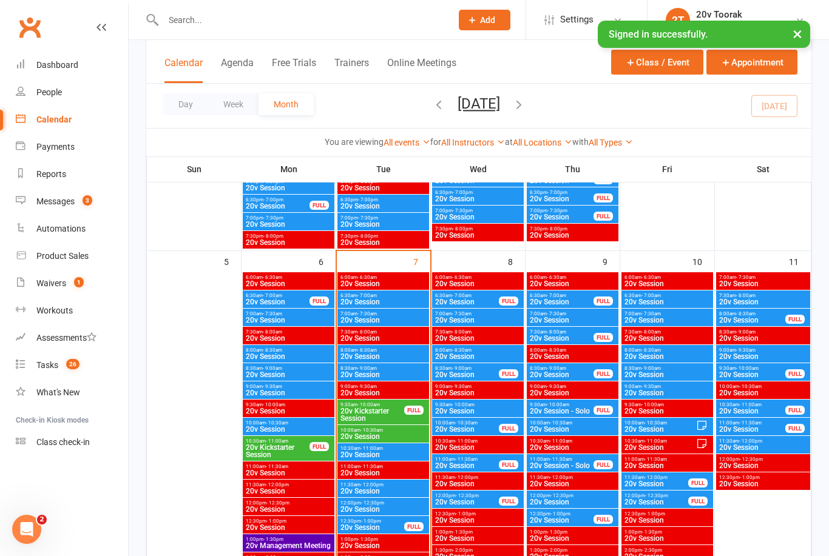
click at [377, 410] on span "20v Kickstarter Session" at bounding box center [372, 415] width 65 height 15
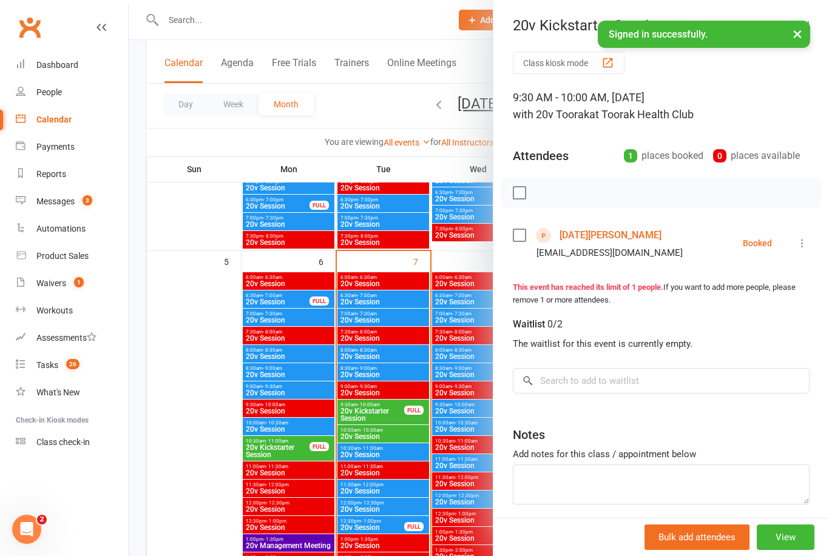
click at [389, 304] on div at bounding box center [479, 278] width 700 height 556
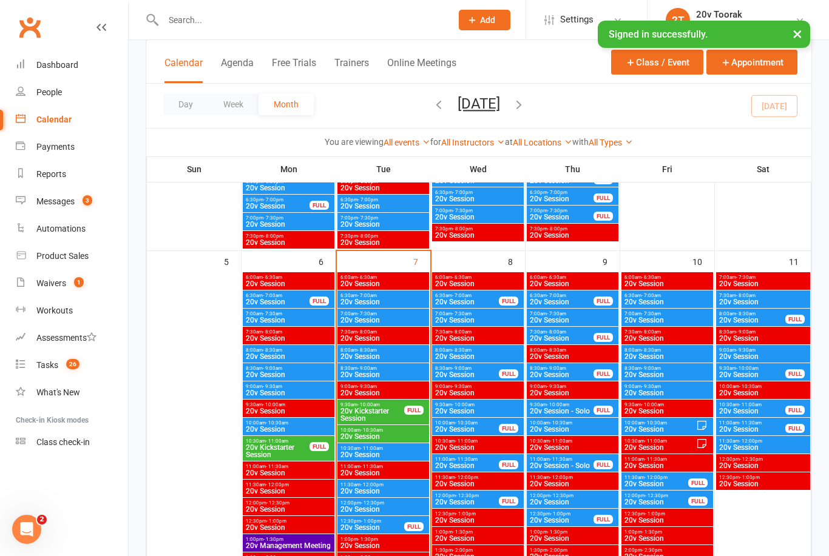
click at [400, 295] on span "6:30am - 7:00am" at bounding box center [383, 295] width 87 height 5
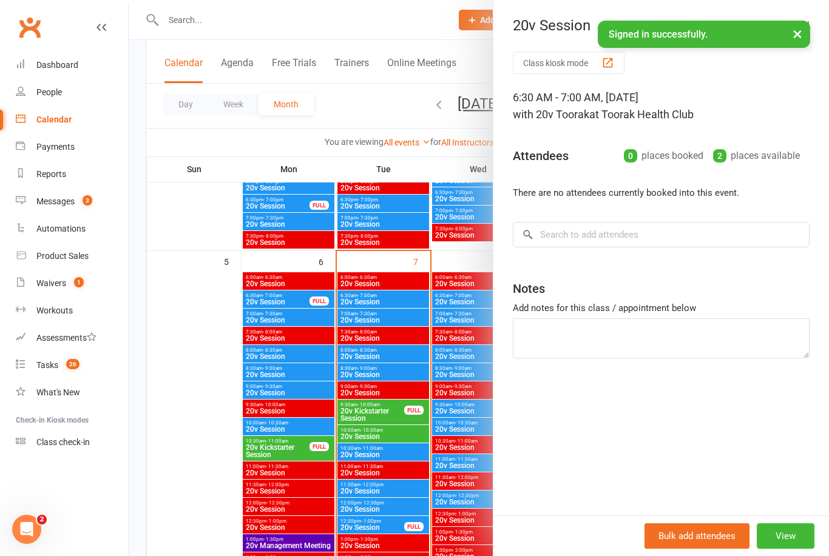
click at [405, 300] on div at bounding box center [479, 278] width 700 height 556
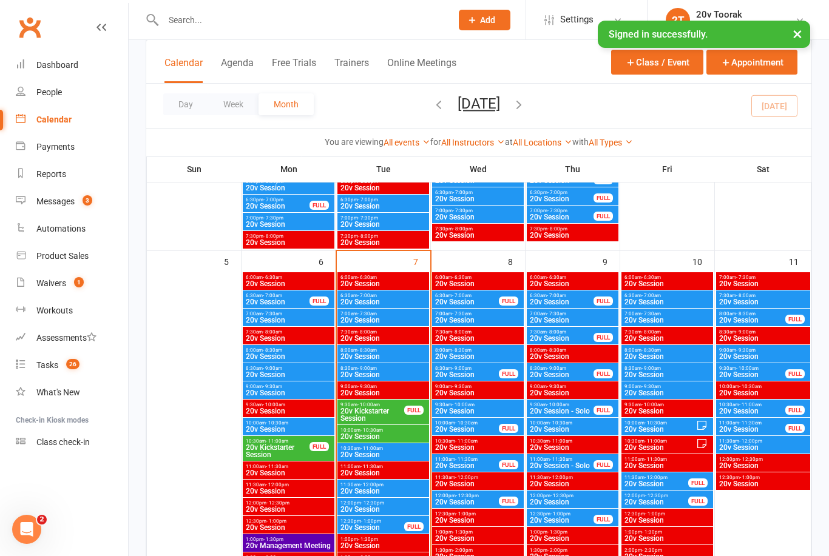
click at [406, 298] on span "20v Session" at bounding box center [383, 301] width 87 height 7
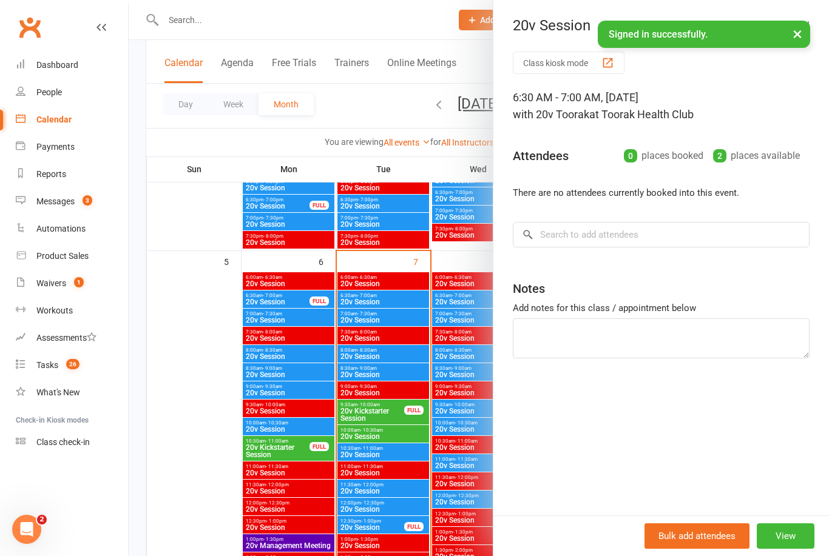
click at [397, 326] on div at bounding box center [479, 278] width 700 height 556
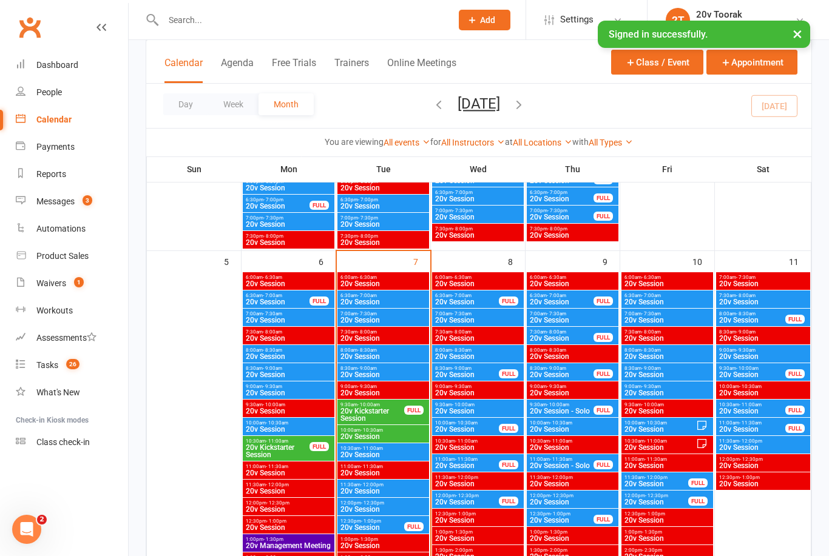
click at [400, 323] on span "20v Session" at bounding box center [383, 320] width 87 height 7
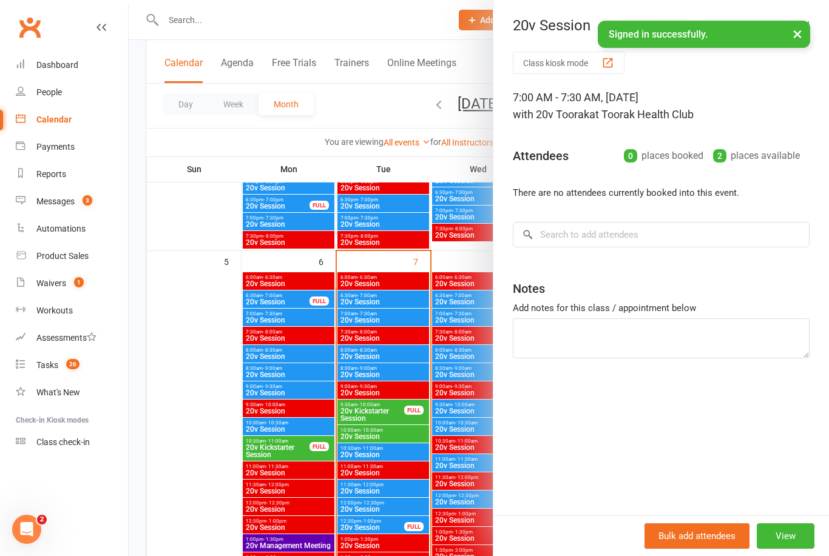
click at [405, 351] on div at bounding box center [479, 278] width 700 height 556
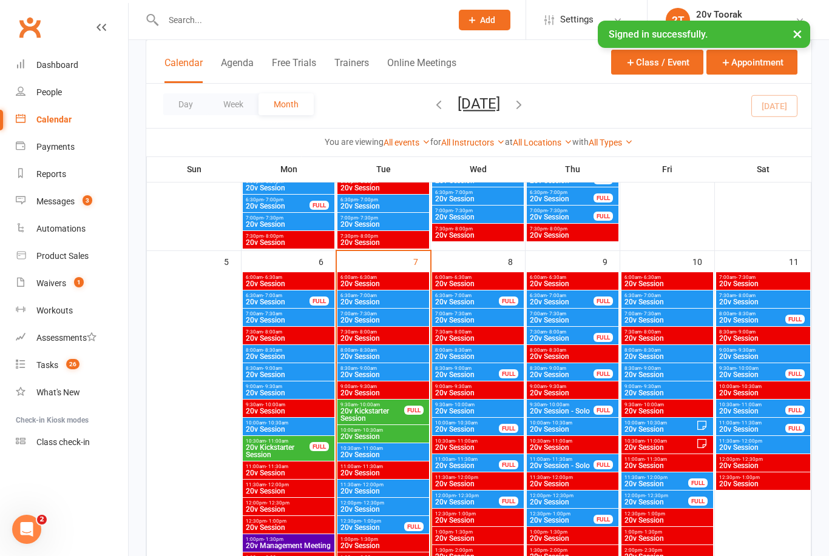
click at [400, 353] on span "20v Session" at bounding box center [383, 356] width 87 height 7
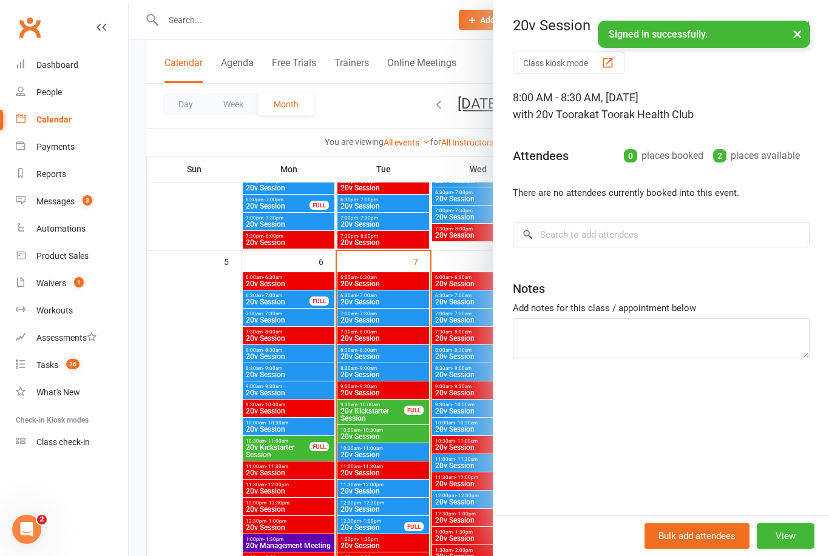
click at [399, 374] on div at bounding box center [479, 278] width 700 height 556
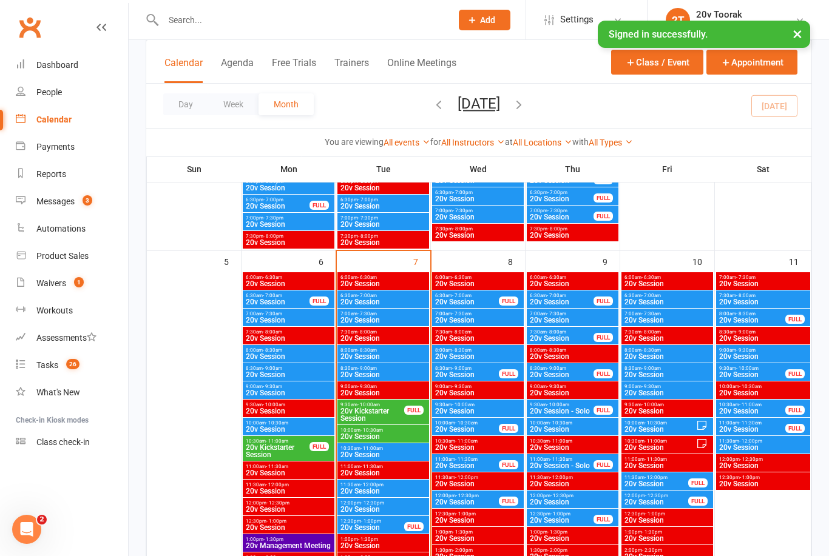
click at [400, 373] on span "20v Session" at bounding box center [383, 374] width 87 height 7
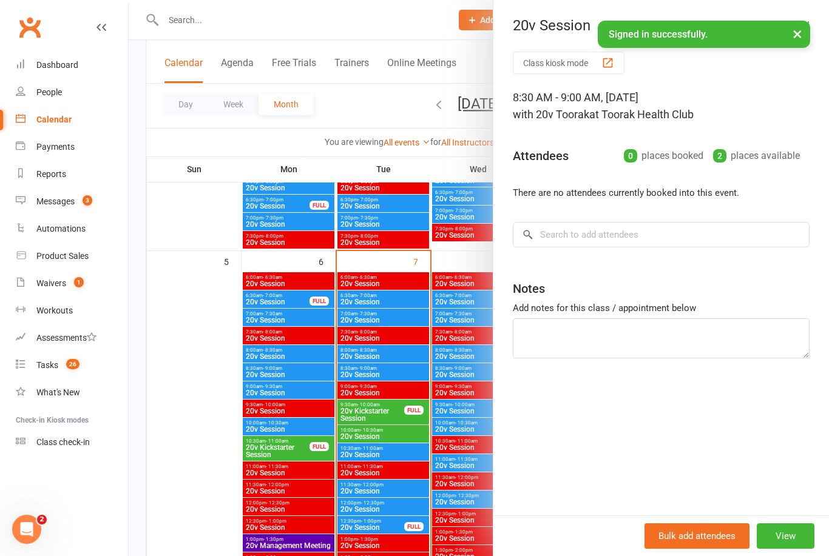
click at [396, 371] on div at bounding box center [479, 278] width 700 height 556
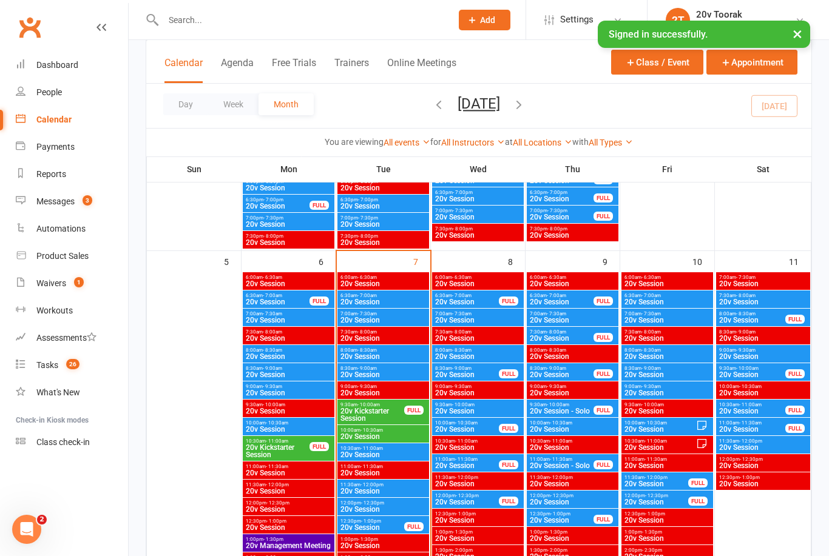
click at [399, 372] on span "20v Session" at bounding box center [383, 374] width 87 height 7
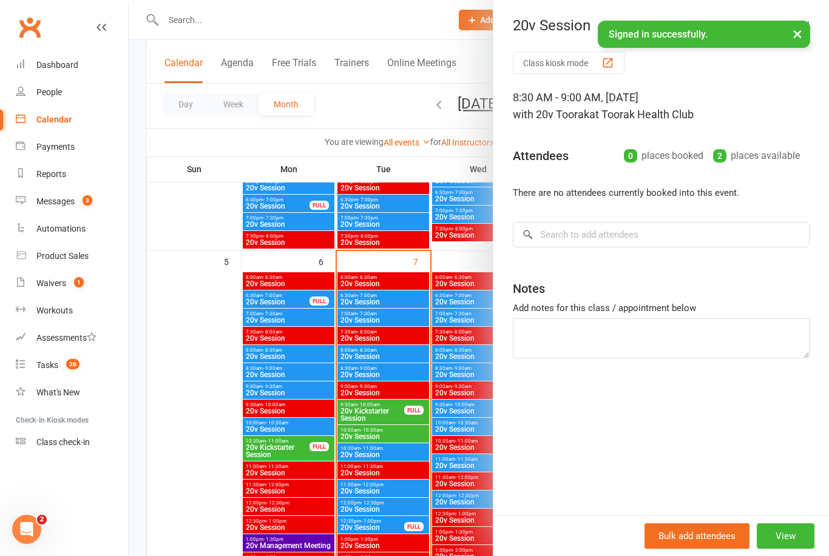
click at [200, 398] on div at bounding box center [479, 278] width 700 height 556
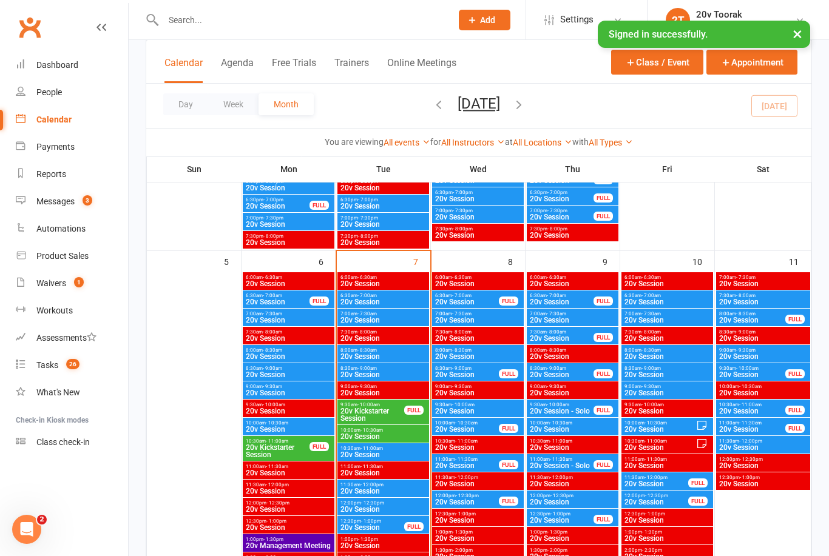
click at [381, 415] on span "20v Kickstarter Session" at bounding box center [372, 415] width 65 height 15
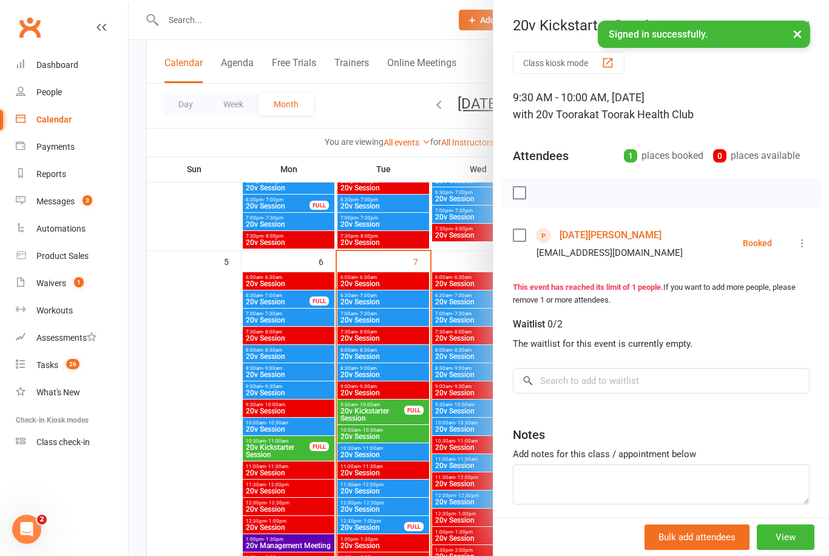
click at [191, 373] on div at bounding box center [479, 278] width 700 height 556
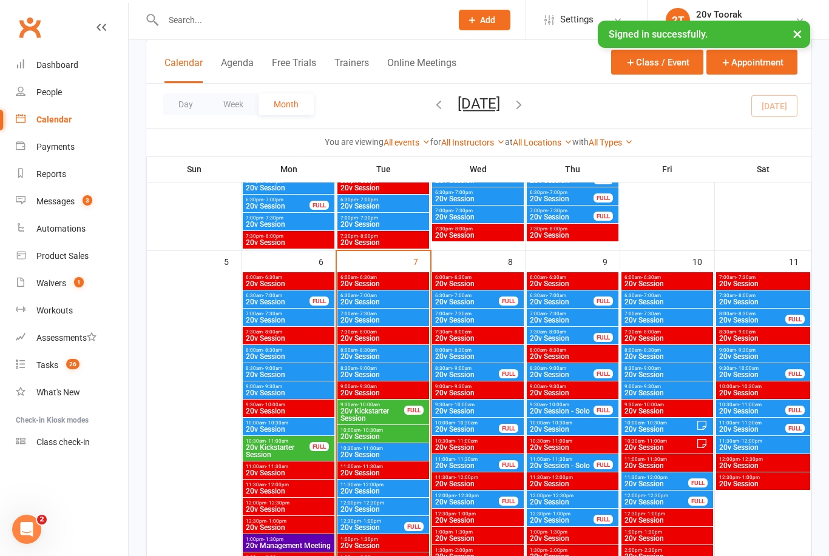
click at [56, 210] on link "Messages 3" at bounding box center [72, 201] width 112 height 27
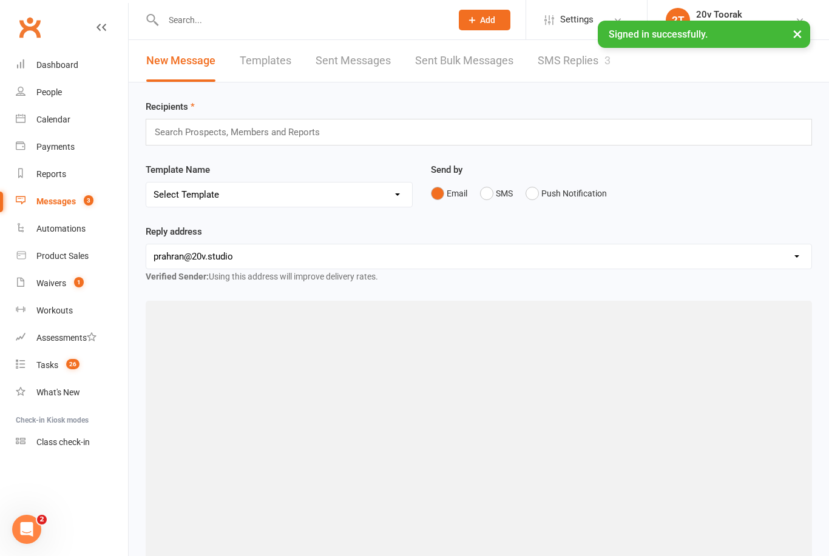
click at [570, 64] on link "SMS Replies 3" at bounding box center [574, 61] width 73 height 42
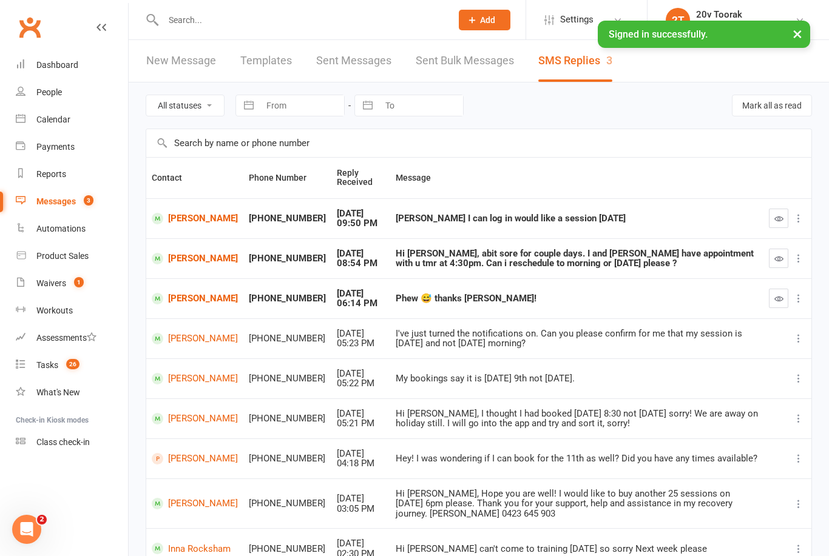
click at [184, 302] on link "[PERSON_NAME]" at bounding box center [195, 299] width 86 height 12
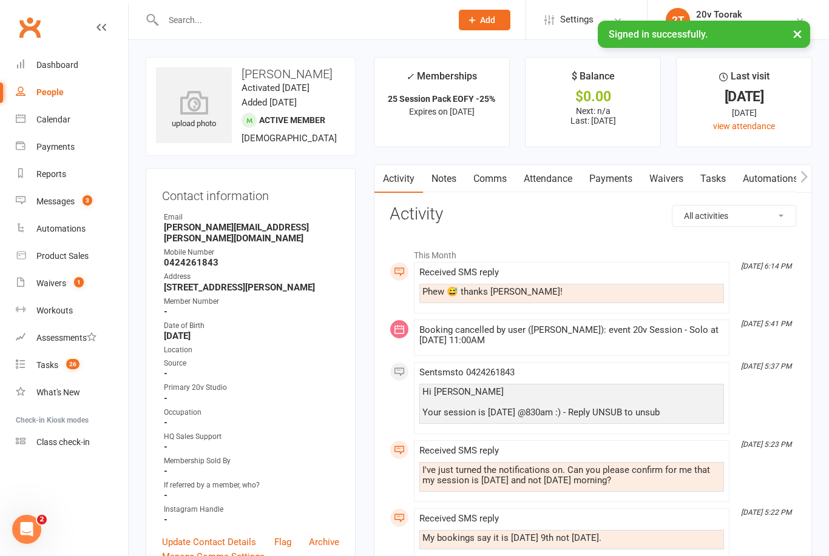
click at [58, 200] on div "Messages" at bounding box center [55, 202] width 38 height 10
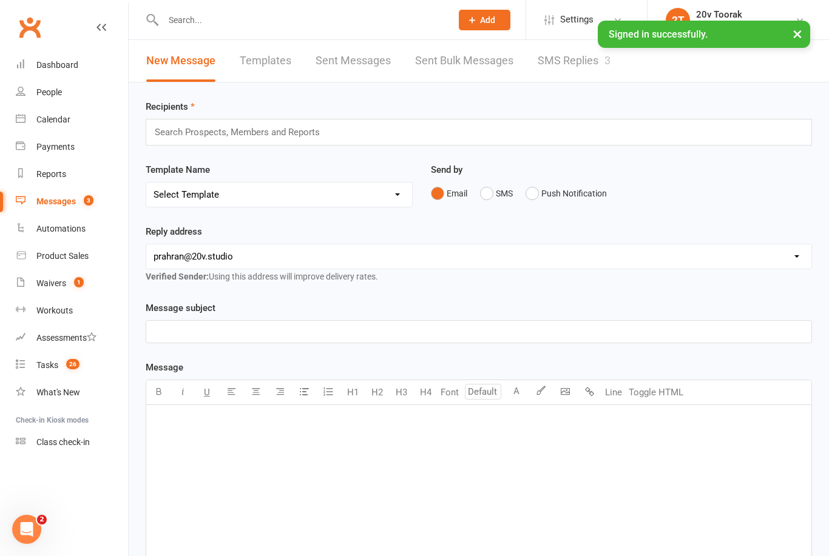
click at [573, 75] on link "SMS Replies 3" at bounding box center [574, 61] width 73 height 42
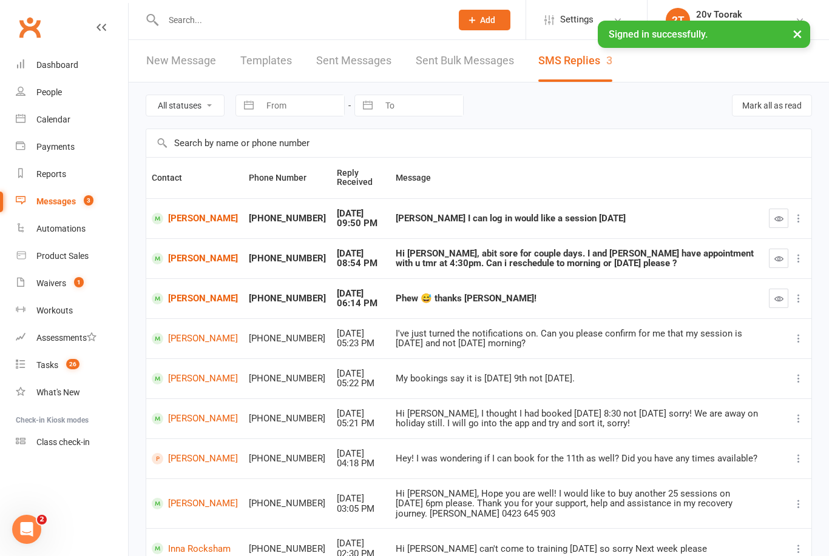
click at [785, 289] on button "button" at bounding box center [778, 298] width 19 height 19
click at [69, 113] on link "Calendar" at bounding box center [72, 119] width 112 height 27
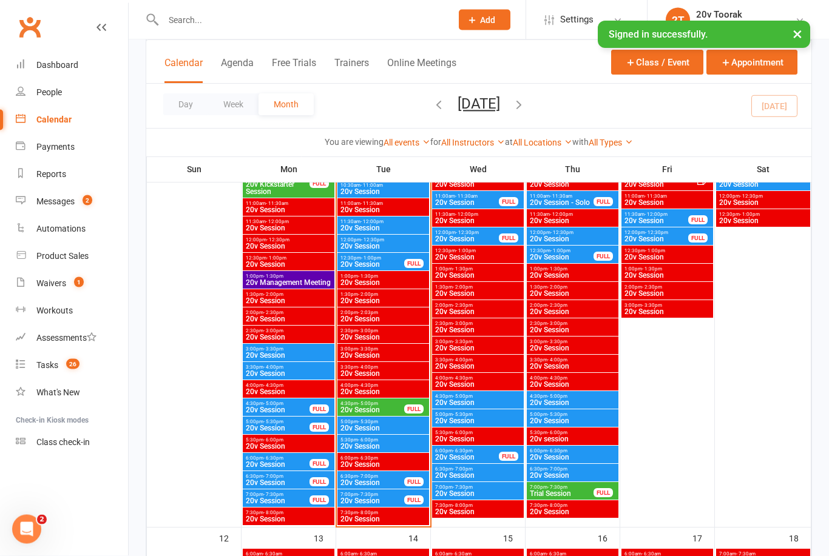
scroll to position [810, 0]
click at [378, 479] on span "20v Session" at bounding box center [372, 482] width 65 height 7
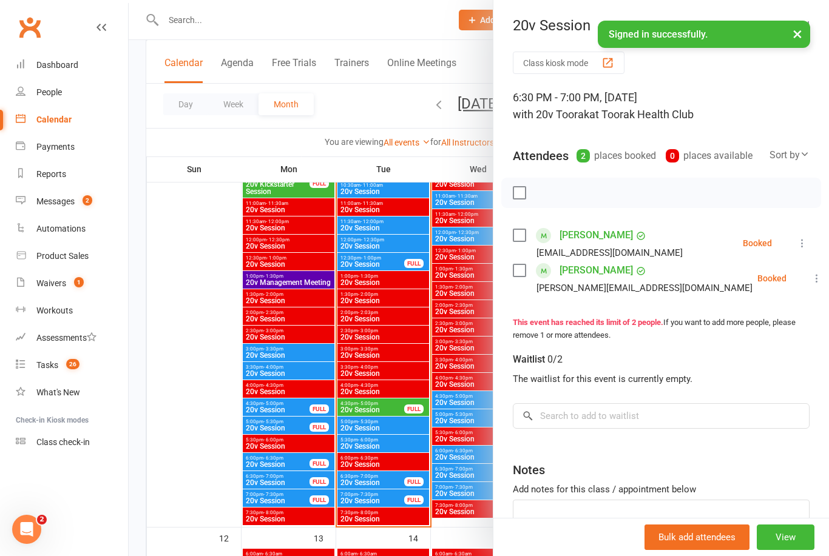
click at [228, 484] on div at bounding box center [479, 278] width 700 height 556
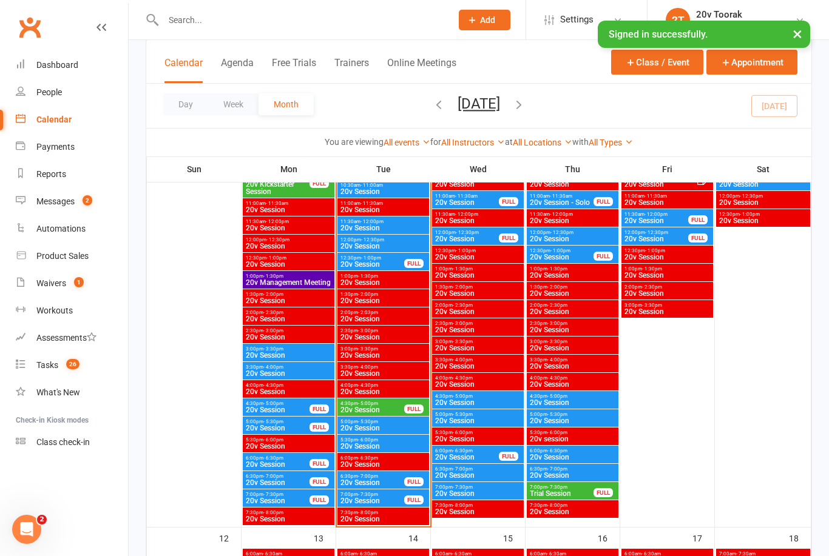
click at [380, 496] on span "7:00pm - 7:30pm" at bounding box center [372, 494] width 65 height 5
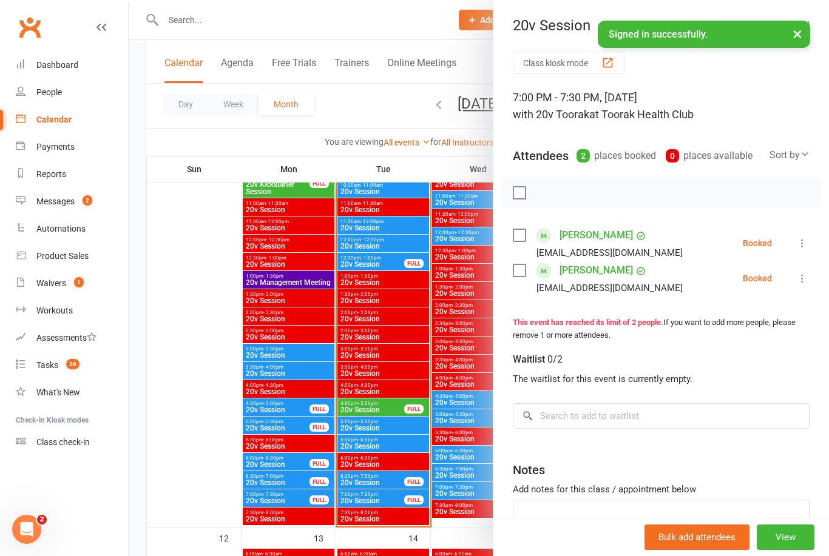
click at [217, 488] on div at bounding box center [479, 278] width 700 height 556
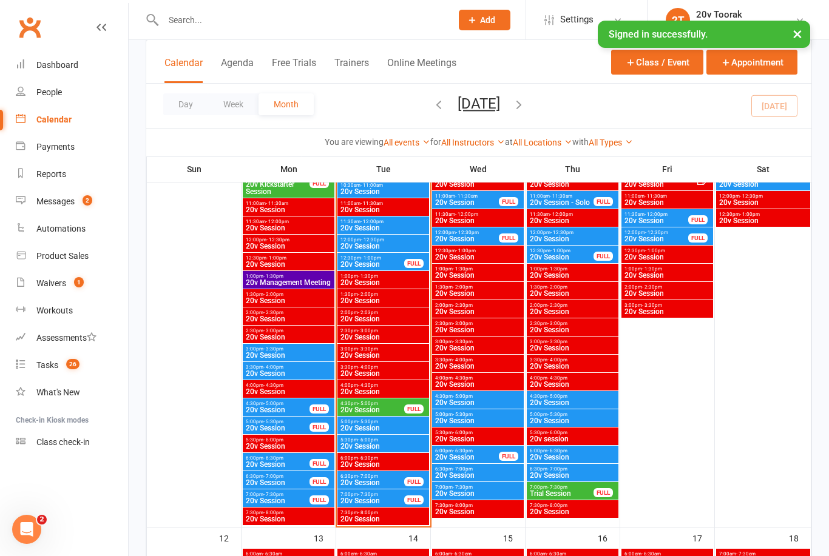
click at [551, 405] on span "20v Session" at bounding box center [572, 402] width 87 height 7
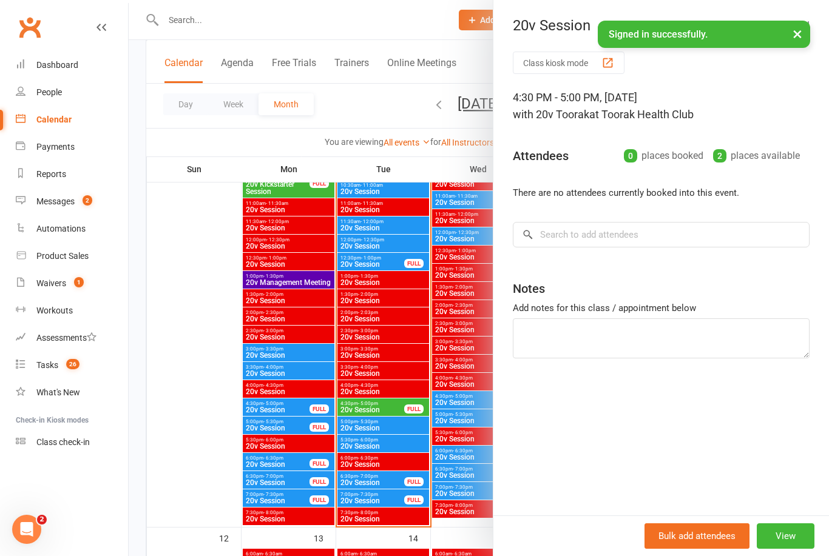
click at [214, 463] on div at bounding box center [479, 278] width 700 height 556
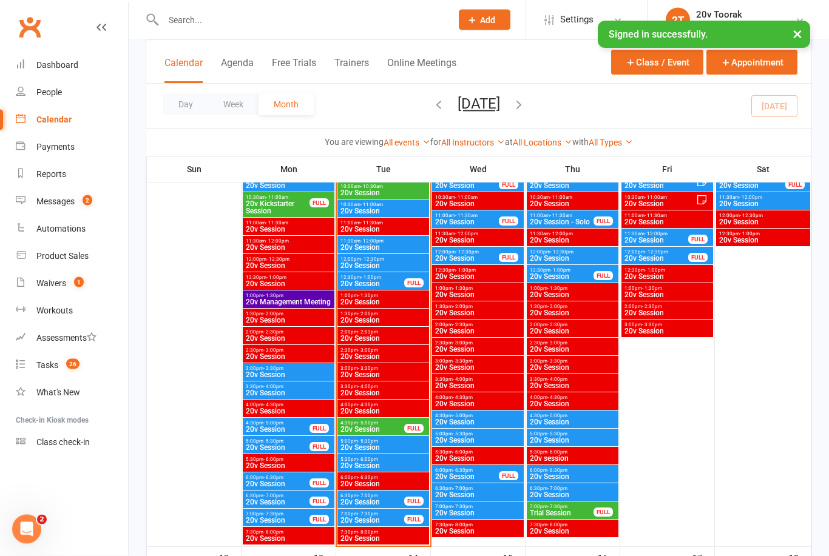
scroll to position [791, 0]
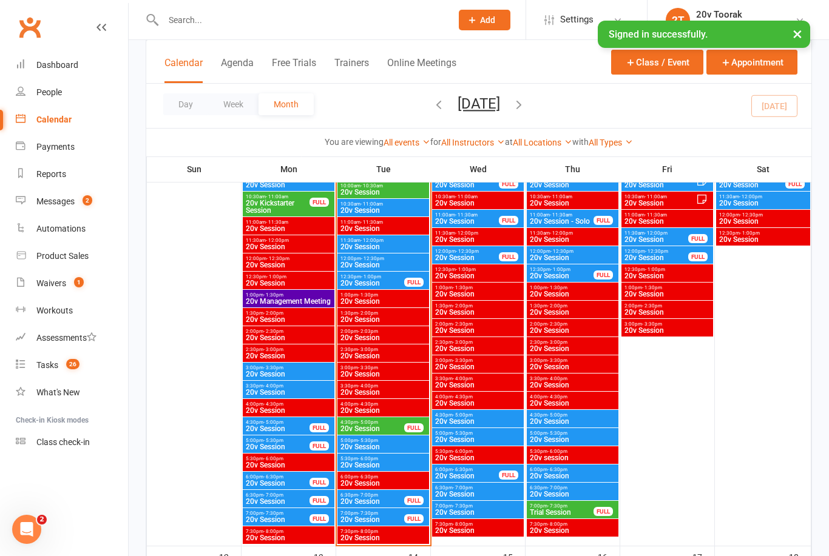
click at [592, 416] on span "4:30pm - 5:00pm" at bounding box center [572, 415] width 87 height 5
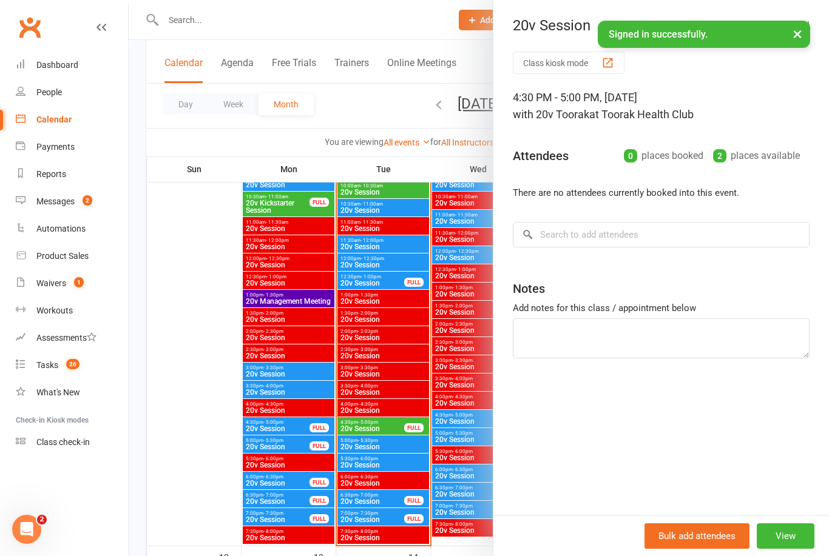
click at [199, 475] on div at bounding box center [479, 278] width 700 height 556
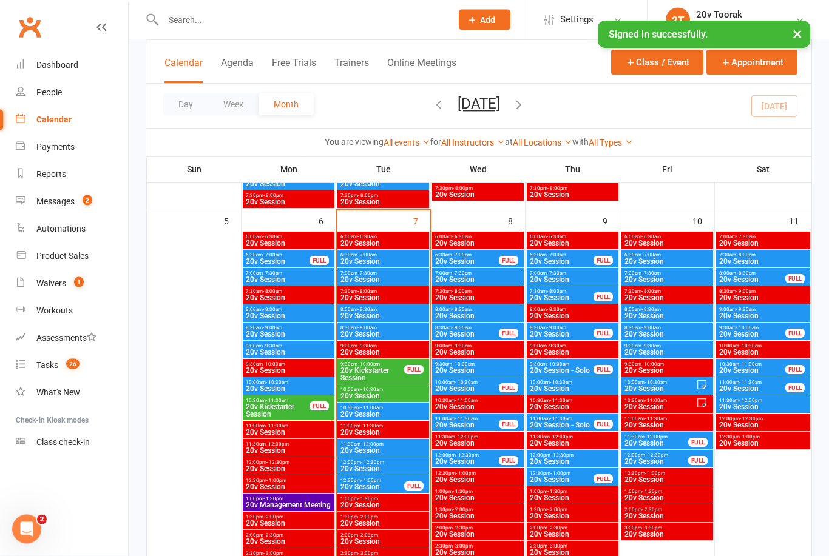
scroll to position [587, 0]
click at [392, 408] on span "10:30am - 11:00am" at bounding box center [383, 407] width 87 height 5
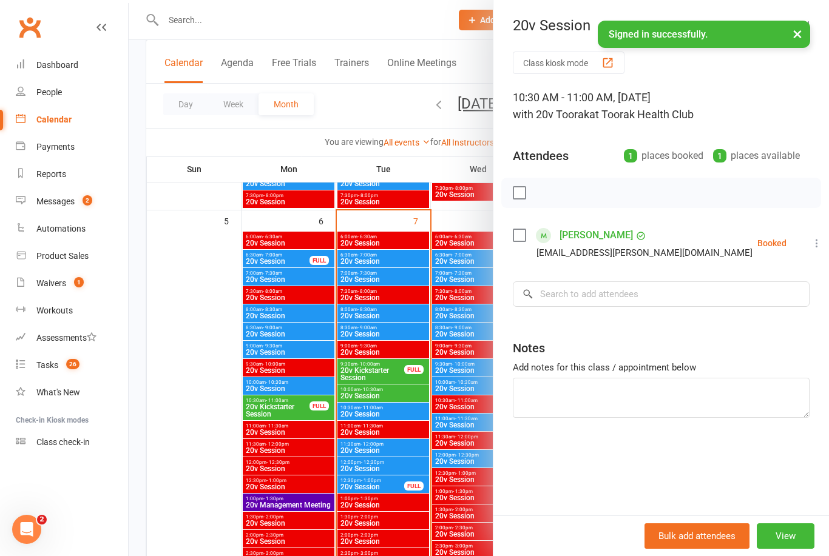
click at [186, 470] on div at bounding box center [479, 278] width 700 height 556
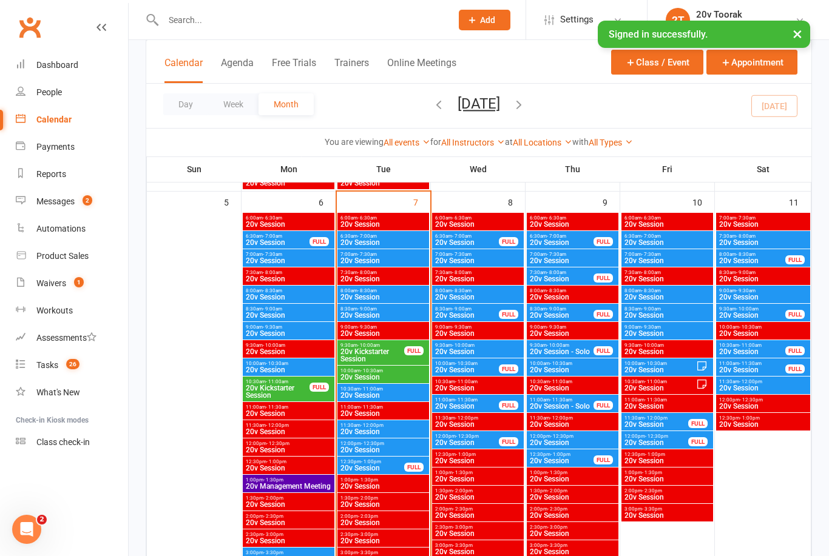
scroll to position [604, 0]
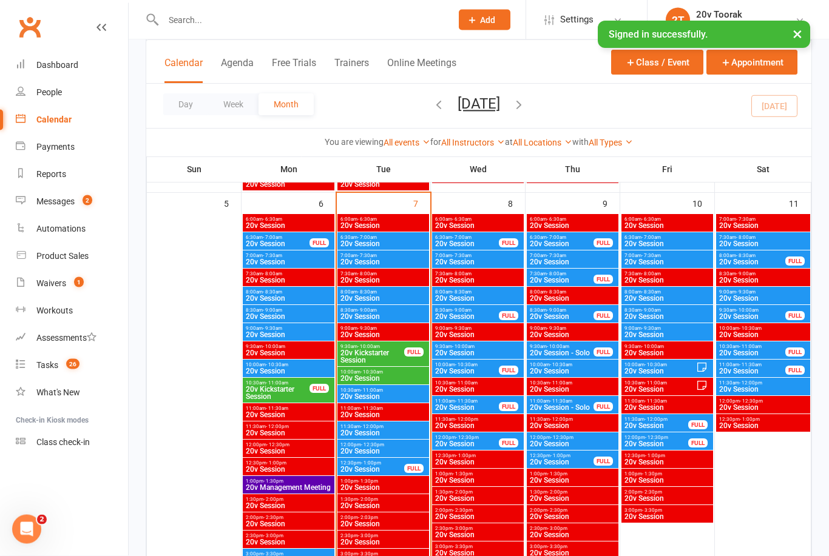
click at [406, 430] on span "20v Session" at bounding box center [383, 433] width 87 height 7
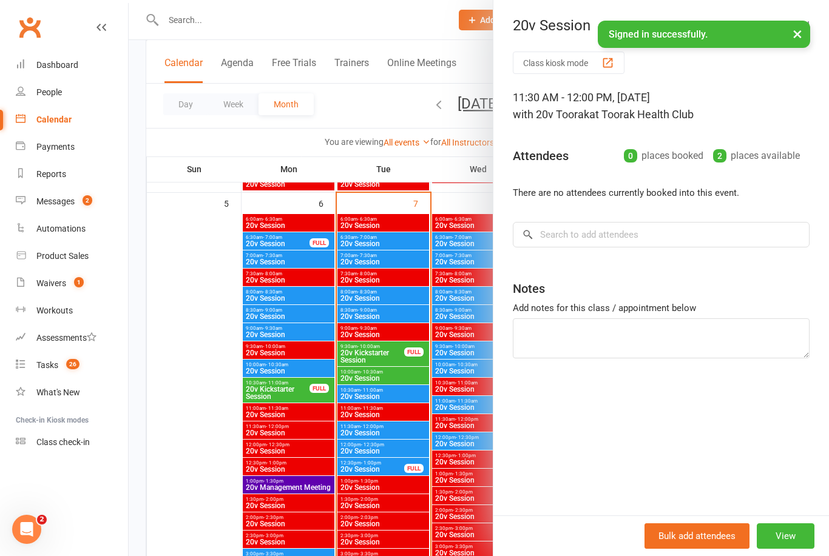
click at [410, 433] on div at bounding box center [479, 278] width 700 height 556
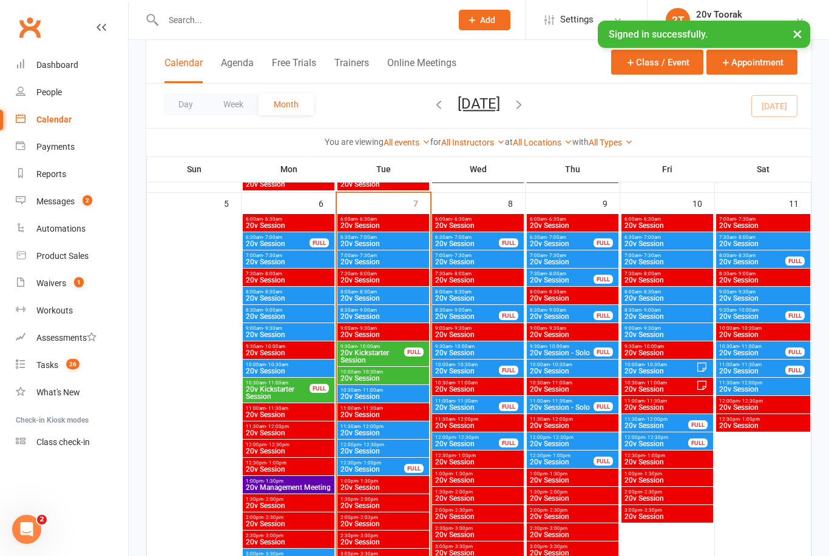
click at [407, 436] on span "20v Session" at bounding box center [383, 433] width 87 height 7
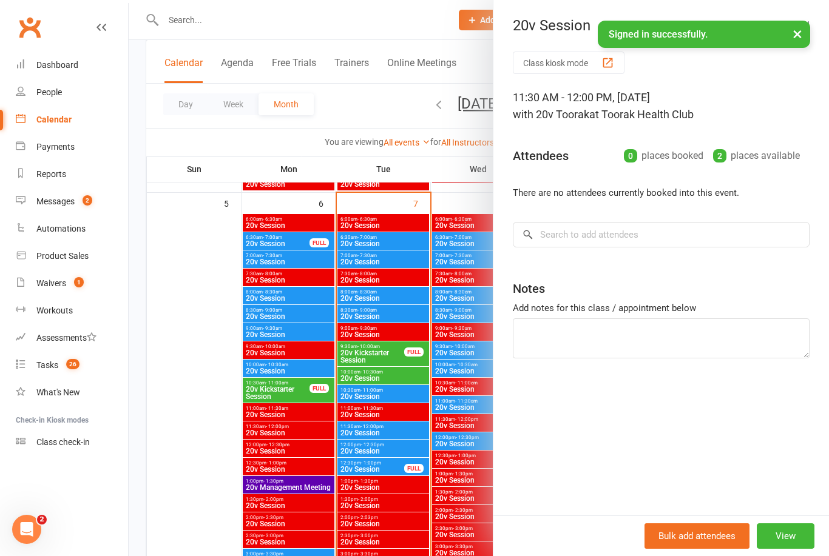
click at [195, 514] on div at bounding box center [479, 278] width 700 height 556
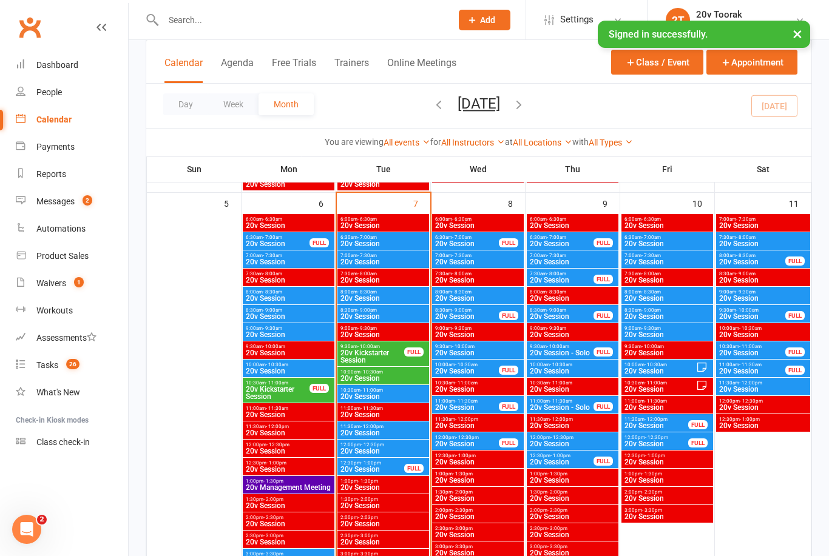
click at [397, 449] on span "20v Session" at bounding box center [383, 451] width 87 height 7
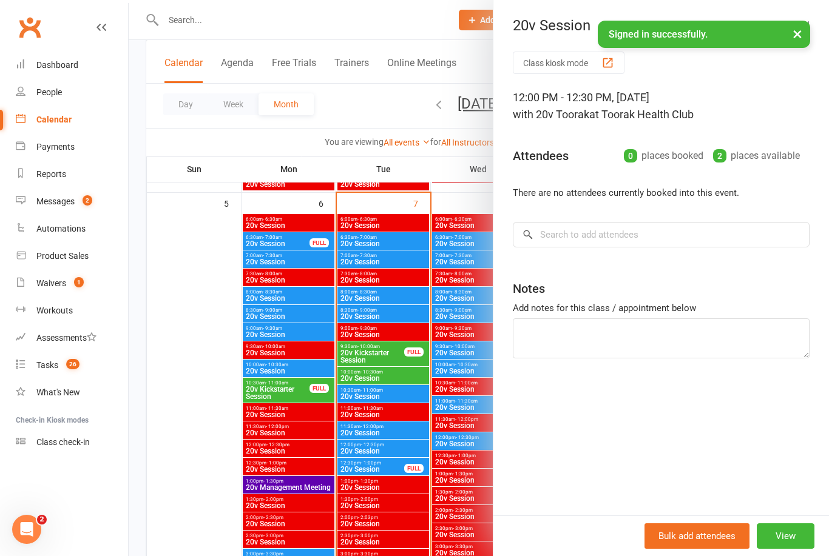
click at [200, 522] on div at bounding box center [479, 278] width 700 height 556
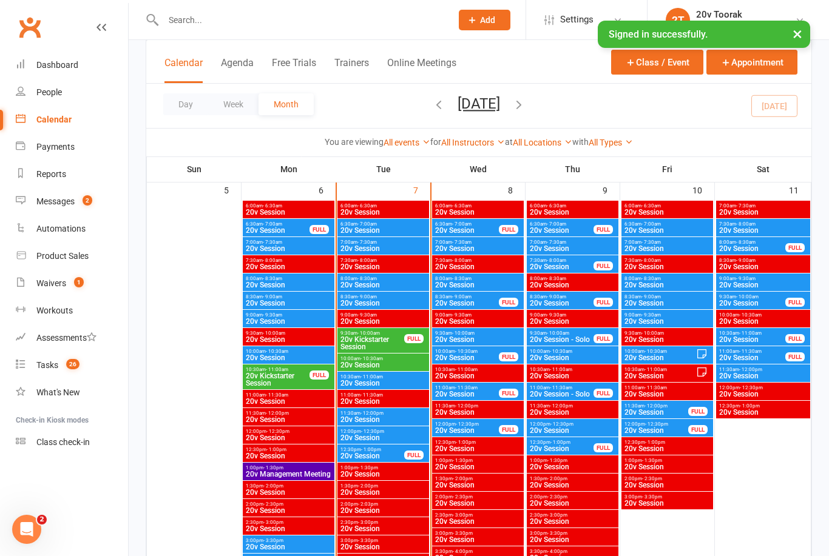
scroll to position [618, 0]
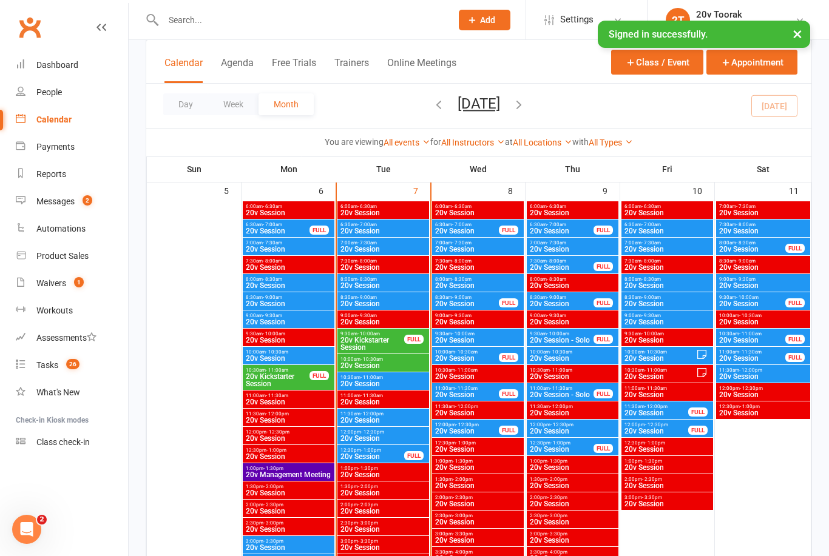
click at [397, 416] on span "11:30am - 12:00pm" at bounding box center [383, 413] width 87 height 5
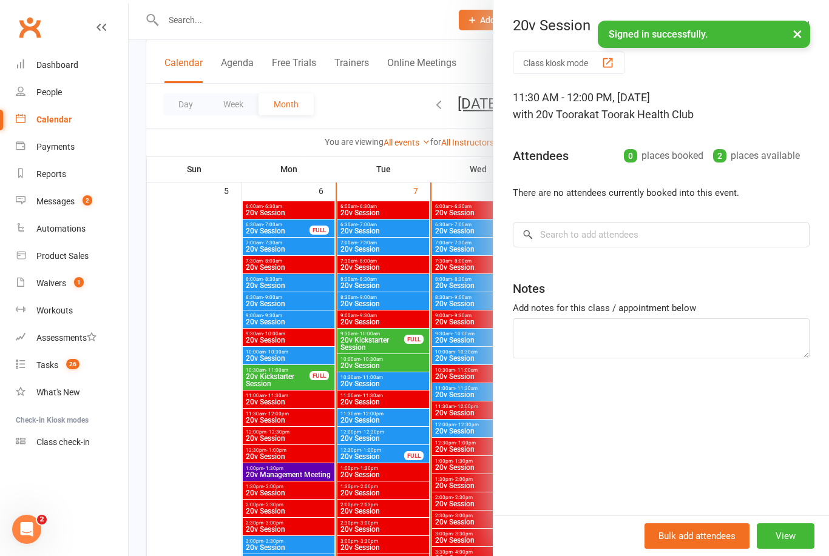
click at [400, 421] on div at bounding box center [479, 278] width 700 height 556
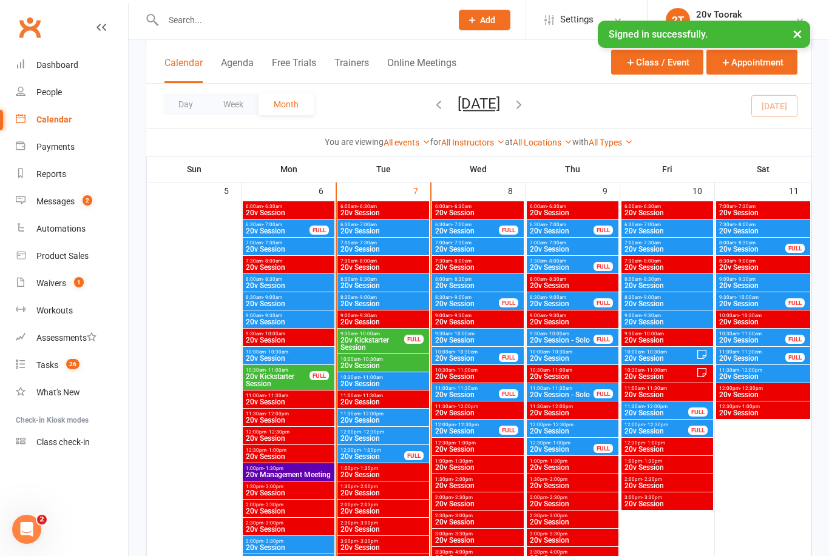
click at [402, 419] on span "20v Session" at bounding box center [383, 420] width 87 height 7
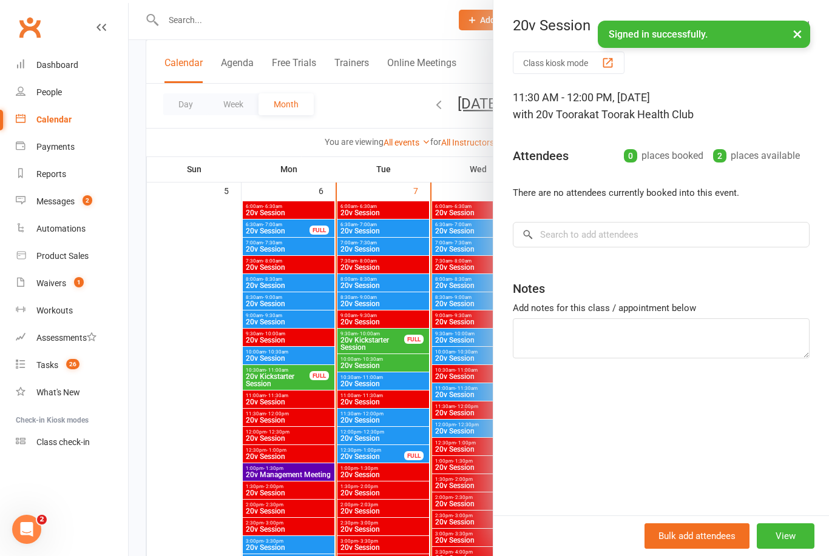
click at [215, 507] on div at bounding box center [479, 278] width 700 height 556
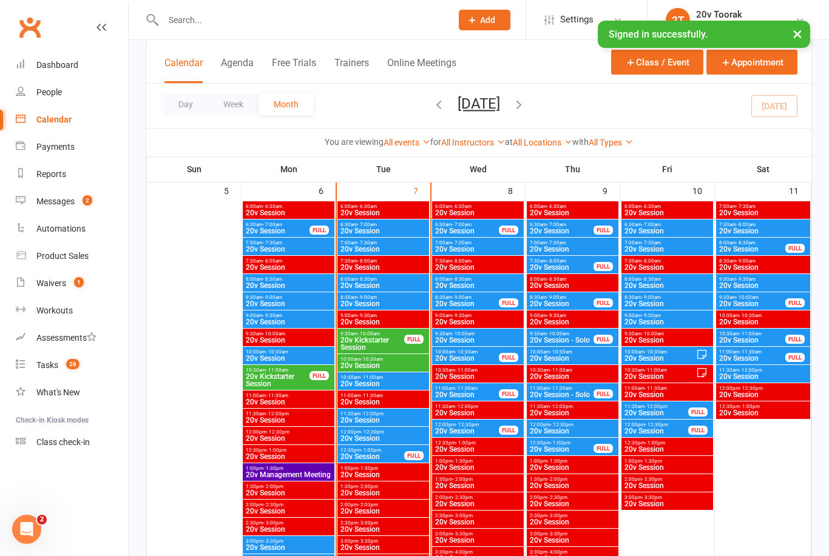
click at [397, 380] on span "20v Session" at bounding box center [383, 383] width 87 height 7
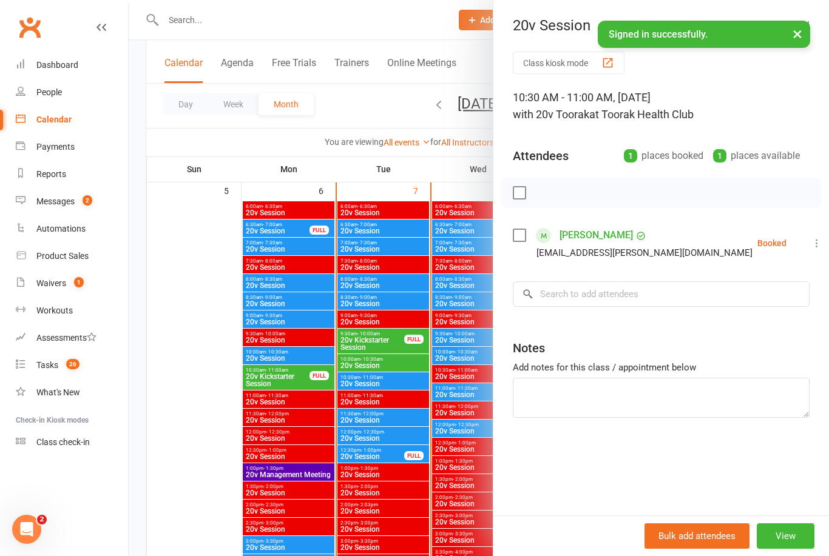
click at [178, 511] on div at bounding box center [479, 278] width 700 height 556
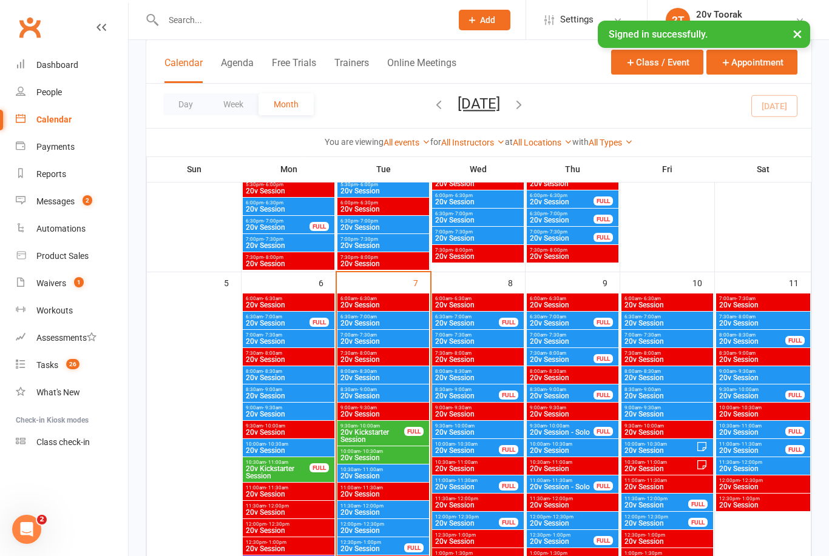
scroll to position [577, 0]
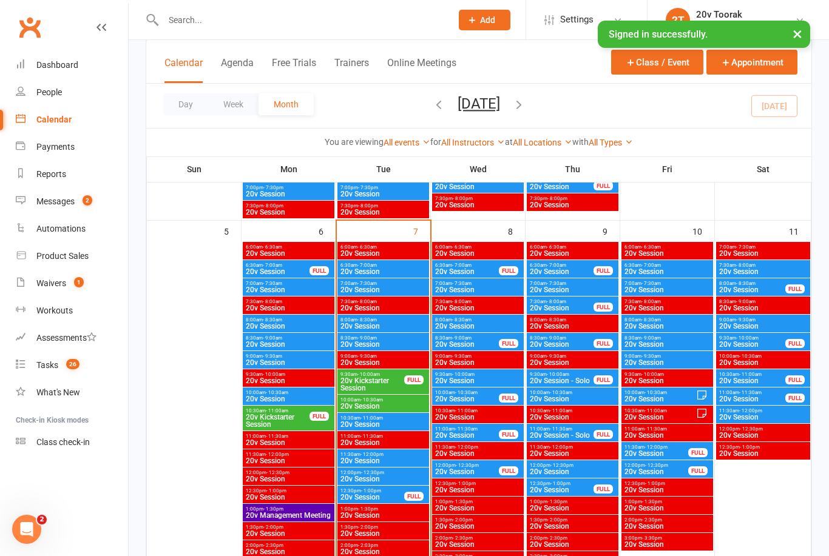
click at [405, 421] on span "20v Session" at bounding box center [383, 424] width 87 height 7
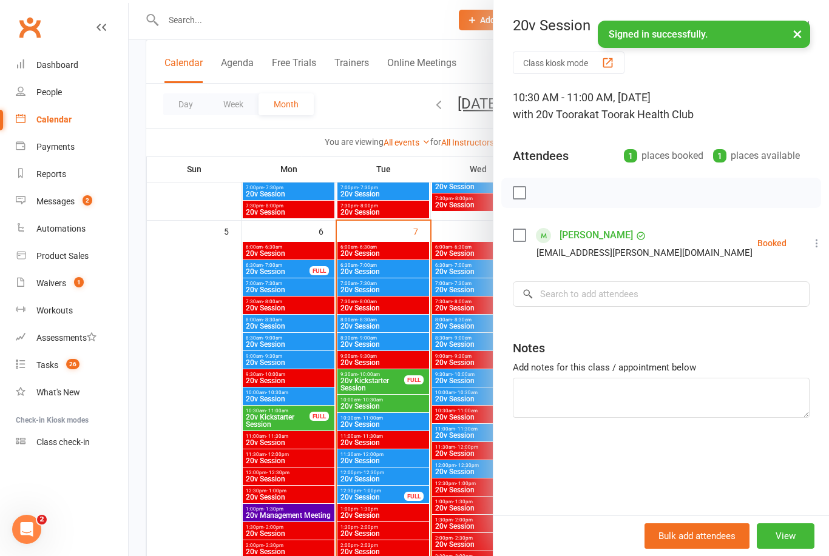
click at [192, 485] on div at bounding box center [479, 278] width 700 height 556
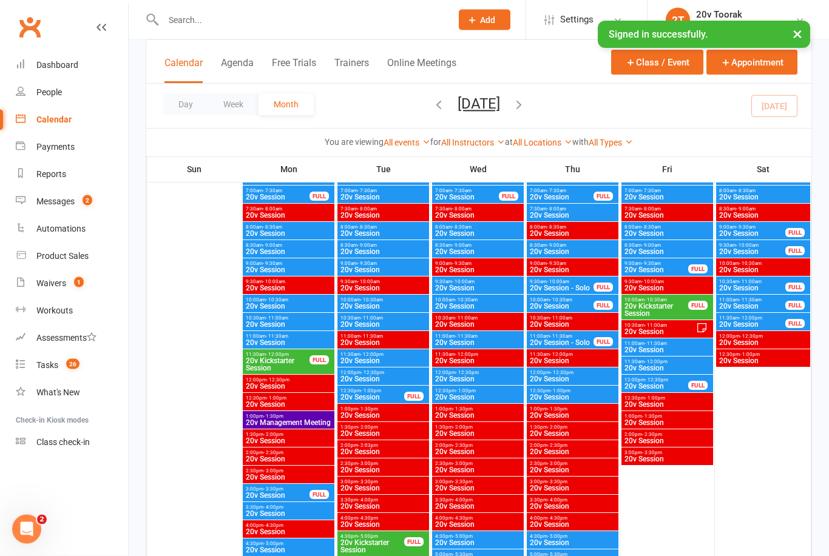
scroll to position [128, 0]
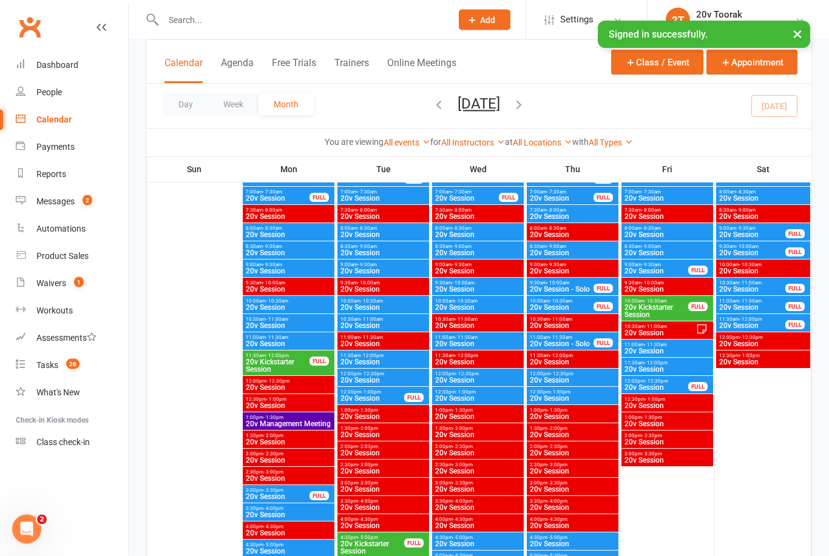
click at [73, 201] on div "Messages" at bounding box center [55, 202] width 38 height 10
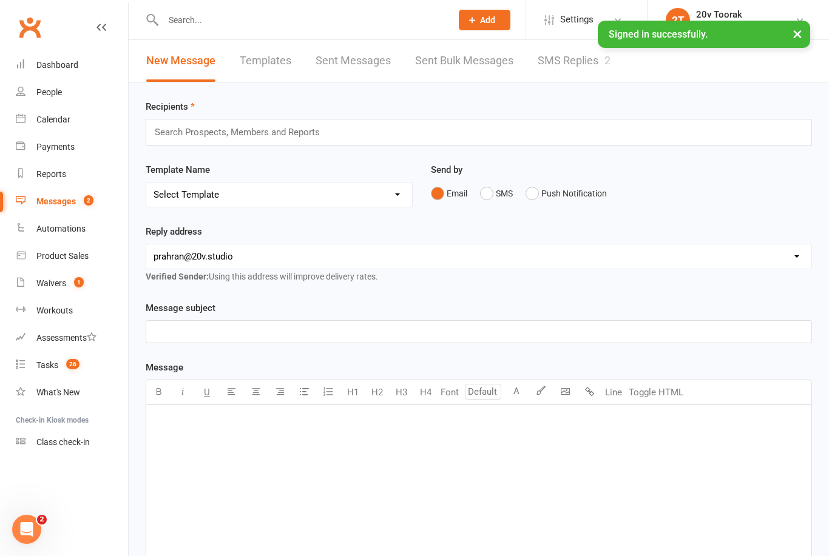
click at [582, 64] on link "SMS Replies 2" at bounding box center [574, 61] width 73 height 42
